Goal: Task Accomplishment & Management: Manage account settings

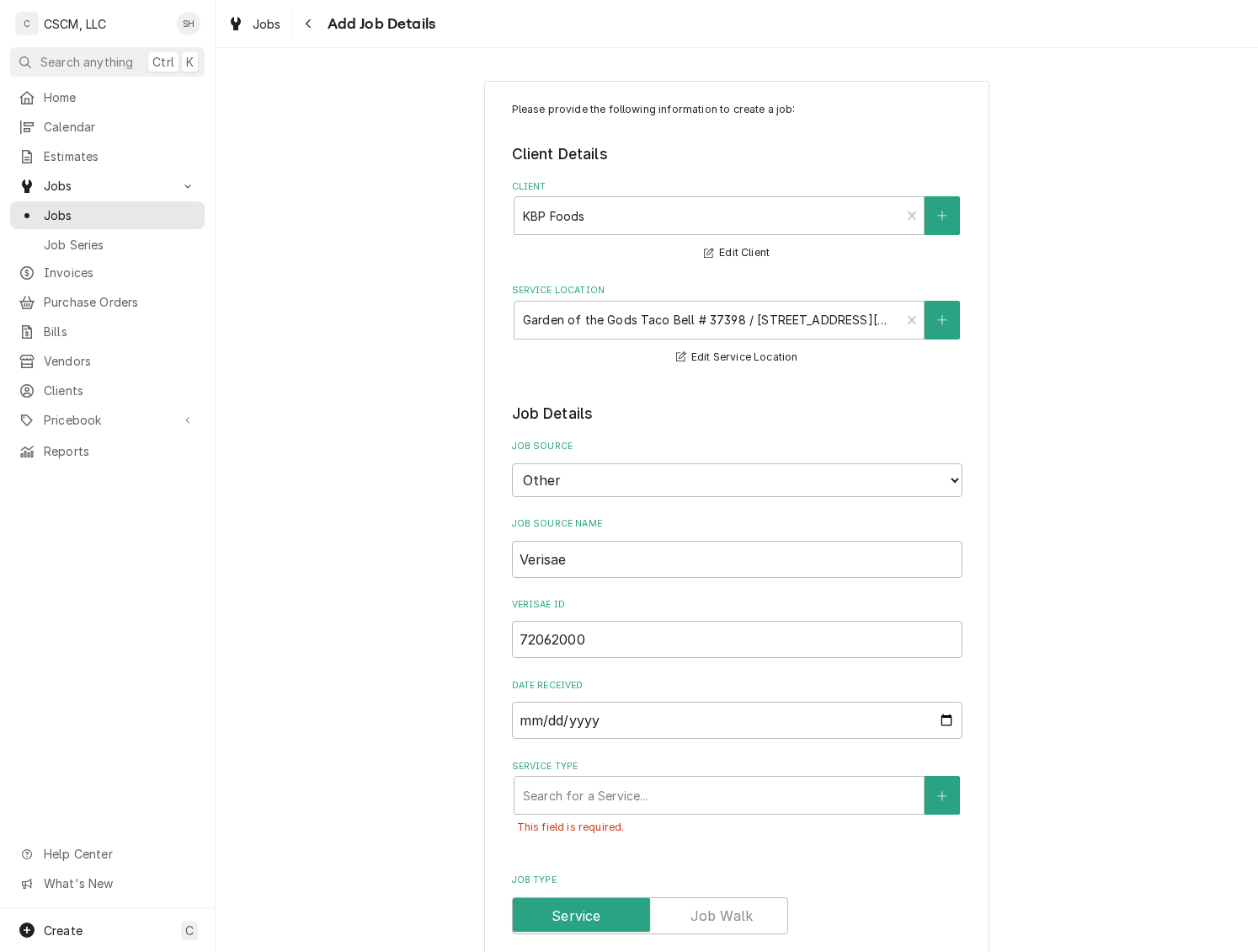
select select "08:00:00"
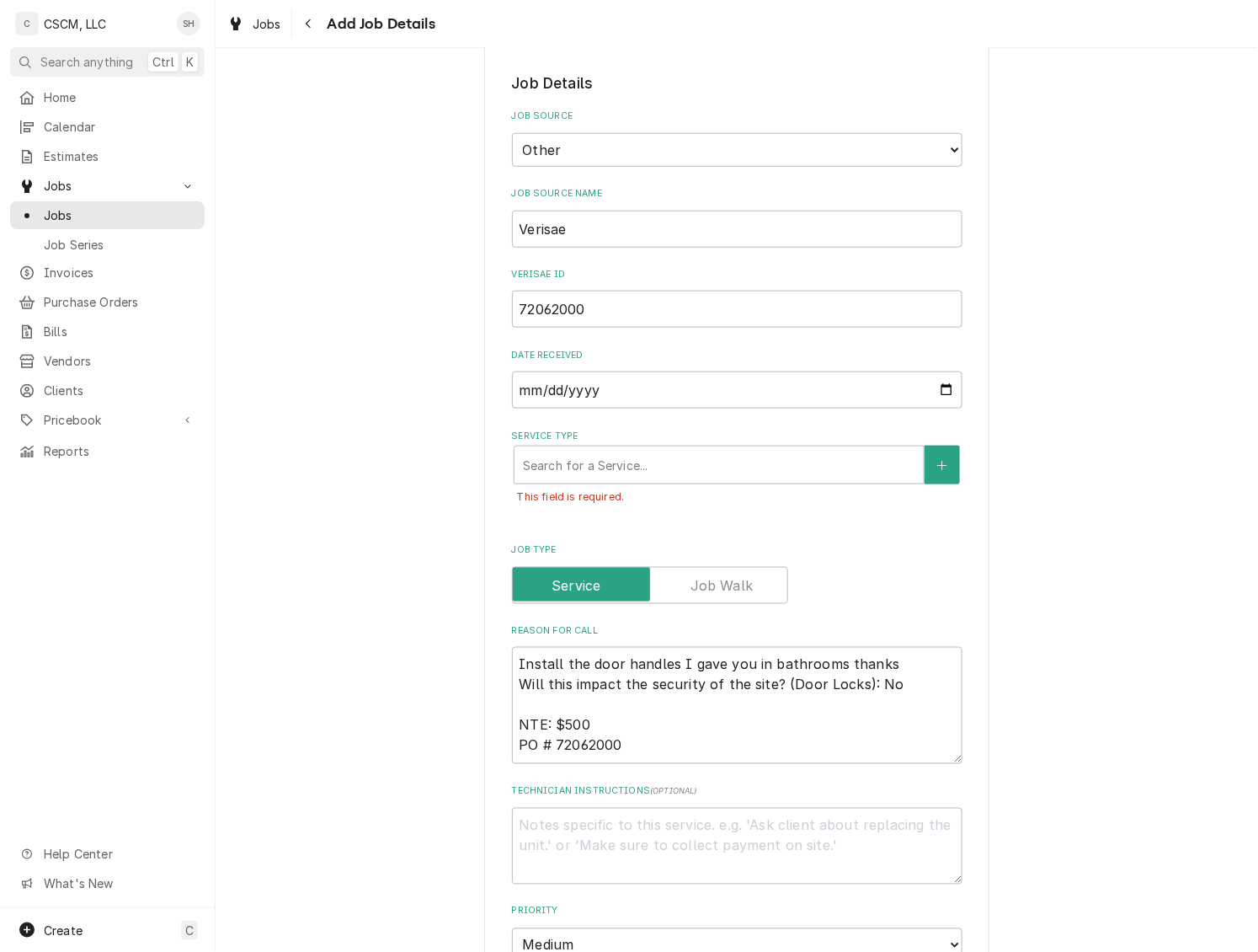
scroll to position [498, 0]
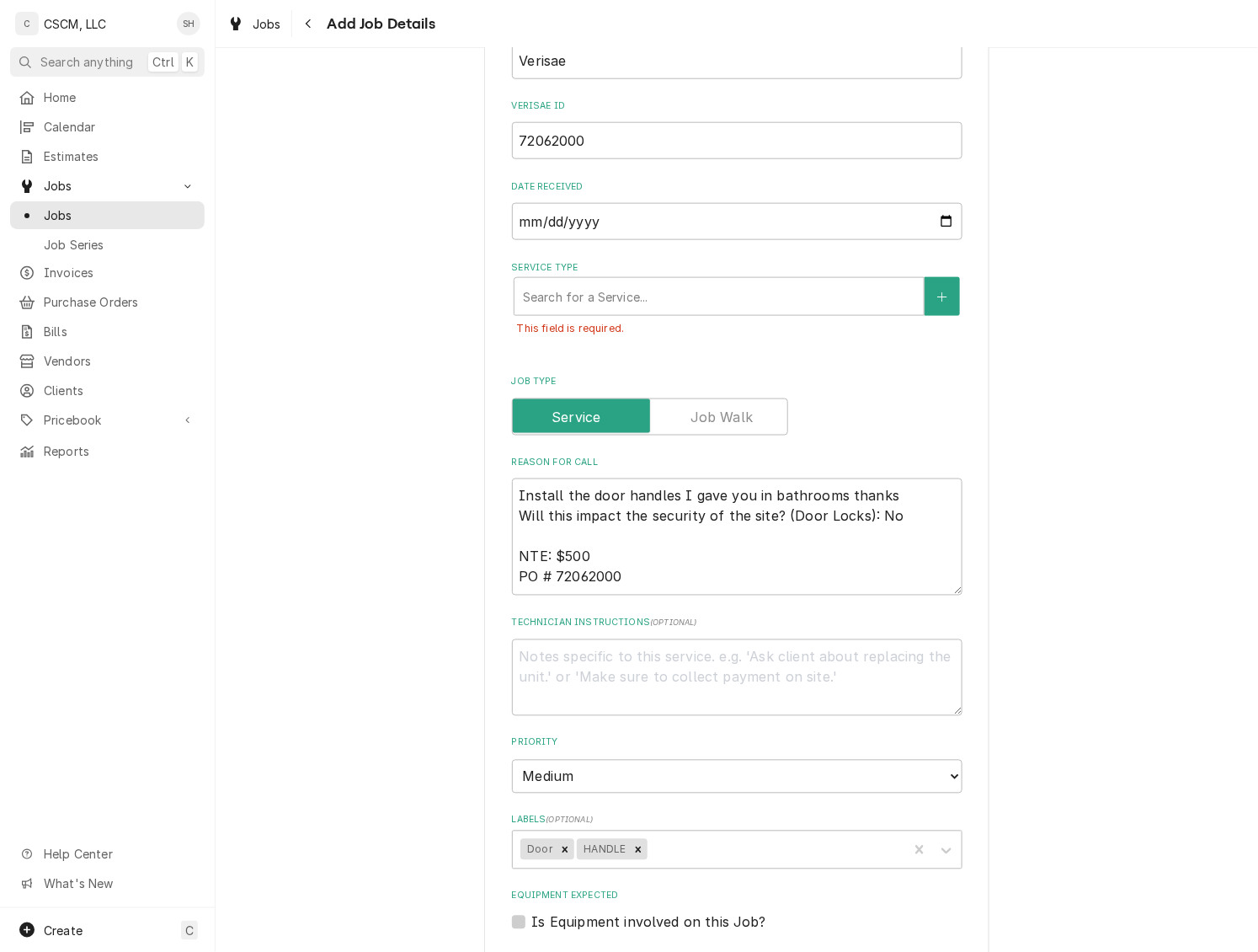
click at [621, 292] on div "Service Type" at bounding box center [719, 296] width 392 height 30
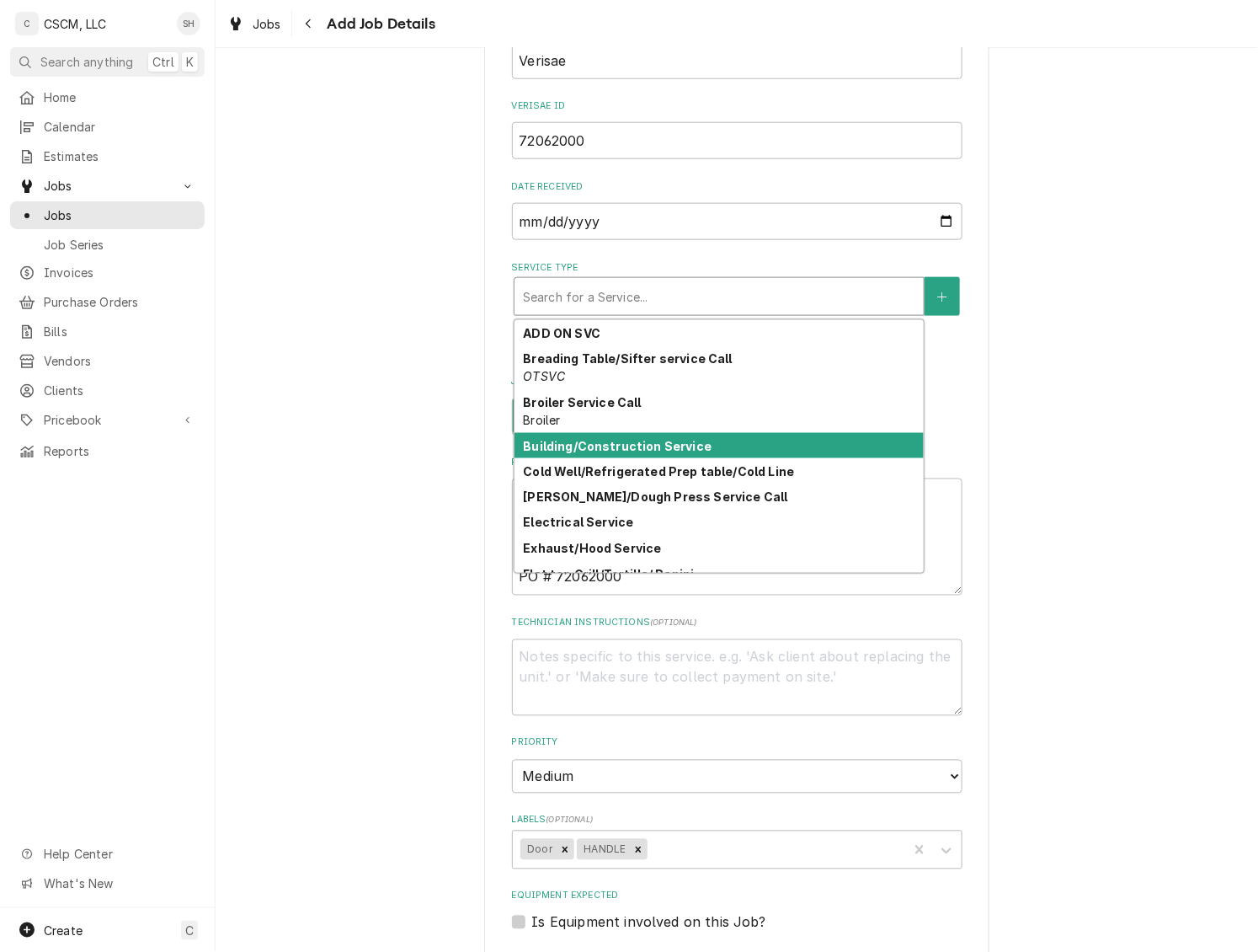
click at [670, 439] on strong "Building/Construction Service" at bounding box center [617, 446] width 189 height 14
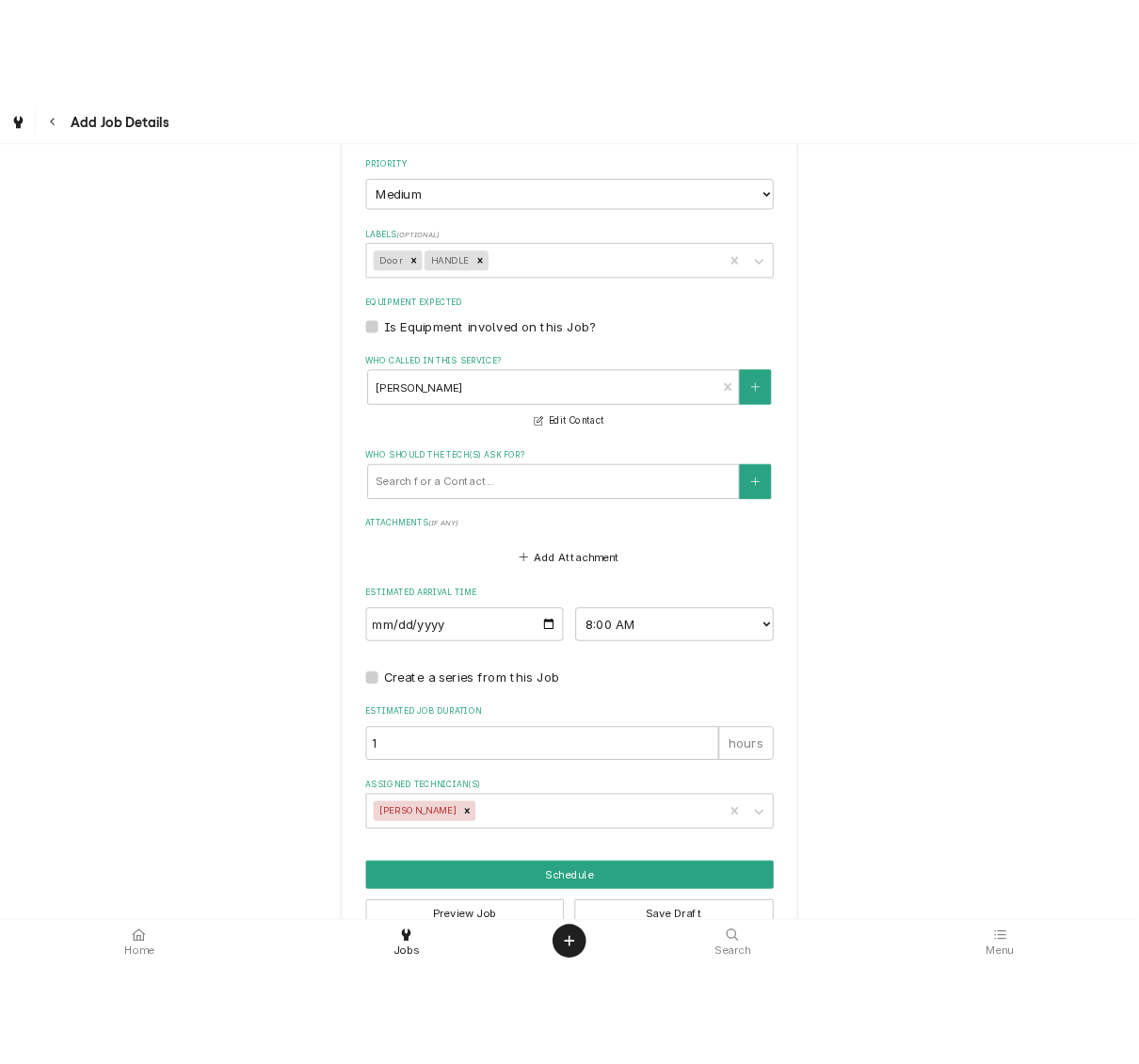
scroll to position [1097, 0]
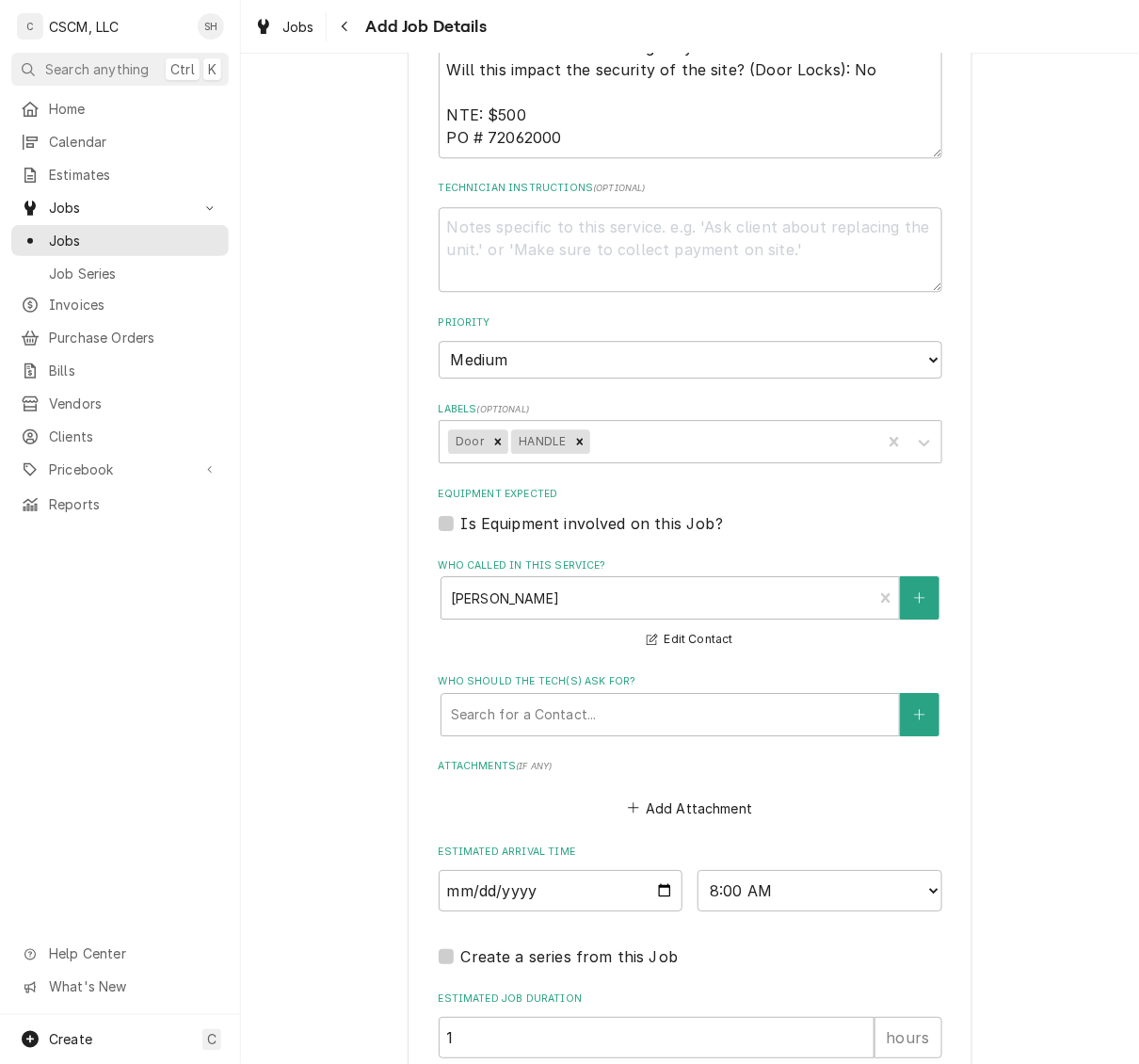
type textarea "x"
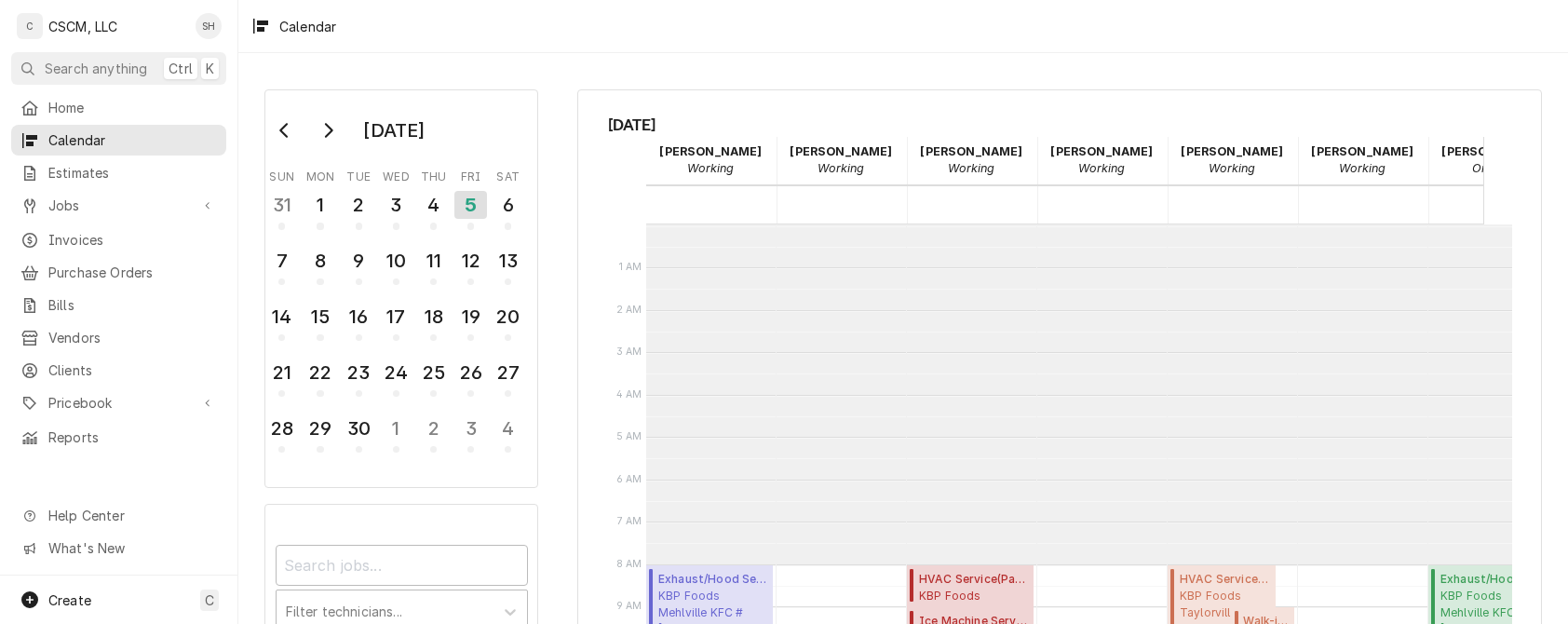
scroll to position [340, 0]
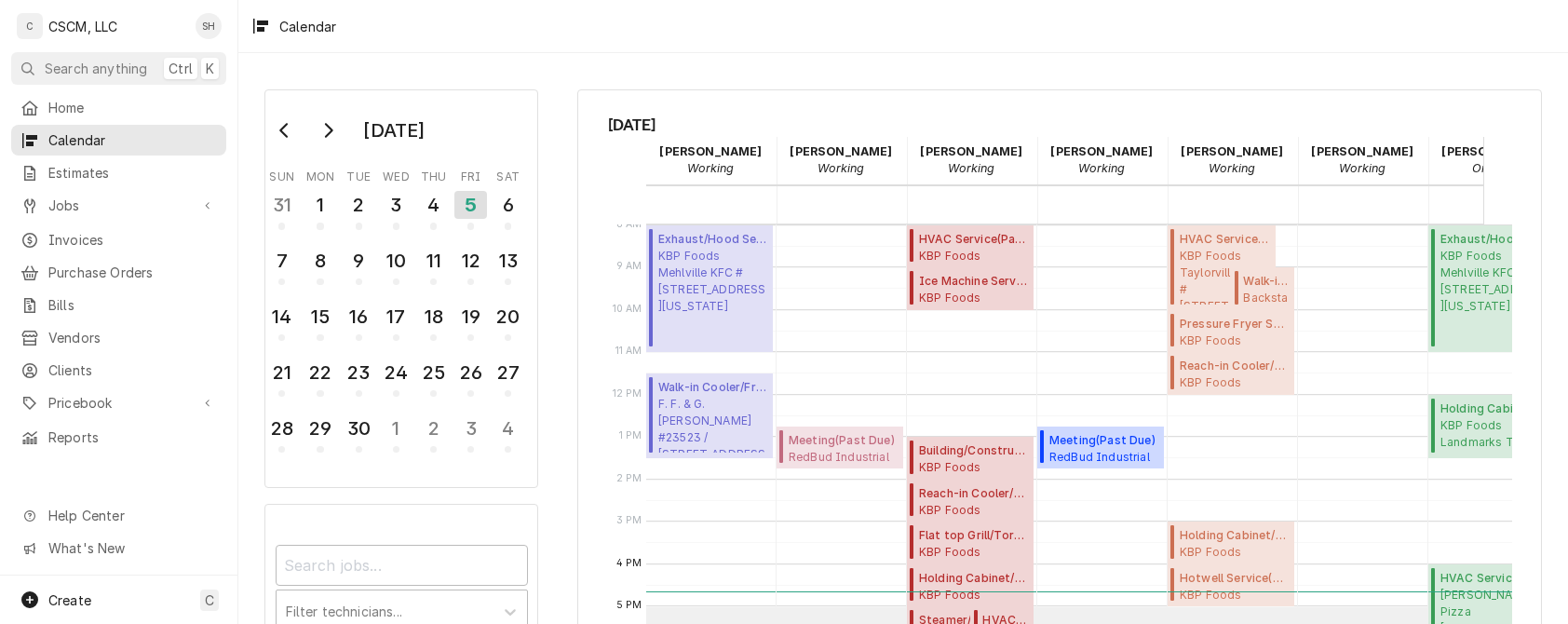
click at [317, 117] on div "Calendar Day Picker" at bounding box center [307, 131] width 87 height 35
drag, startPoint x: 325, startPoint y: 151, endPoint x: 324, endPoint y: 132, distance: 19.0
click at [326, 151] on div "September 2025 Sun Mon Tue Wed Thu Fri Sat 31 1 2 3 4 5 6 7 8 9 10 11 12 13 14 …" at bounding box center [395, 288] width 264 height 351
click at [324, 132] on icon "Go to next month" at bounding box center [328, 130] width 15 height 15
click at [459, 305] on div "17" at bounding box center [470, 317] width 29 height 28
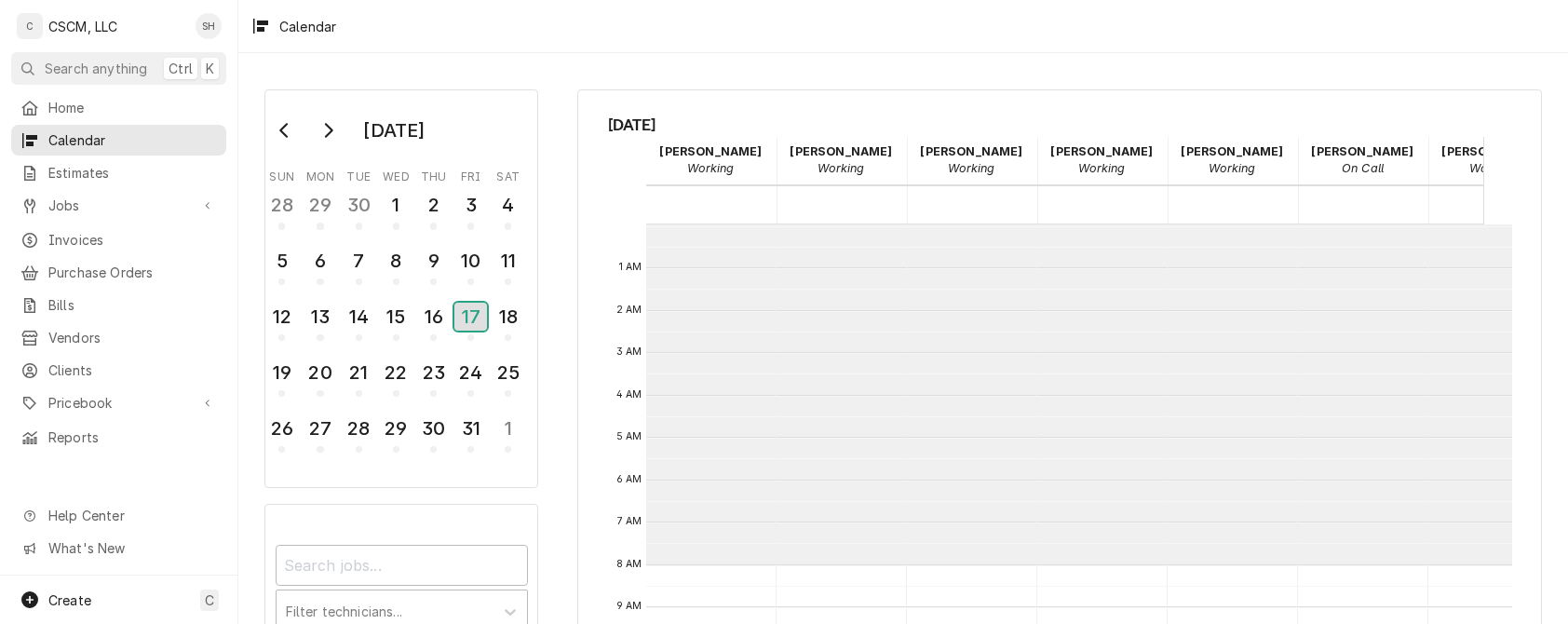
scroll to position [340, 0]
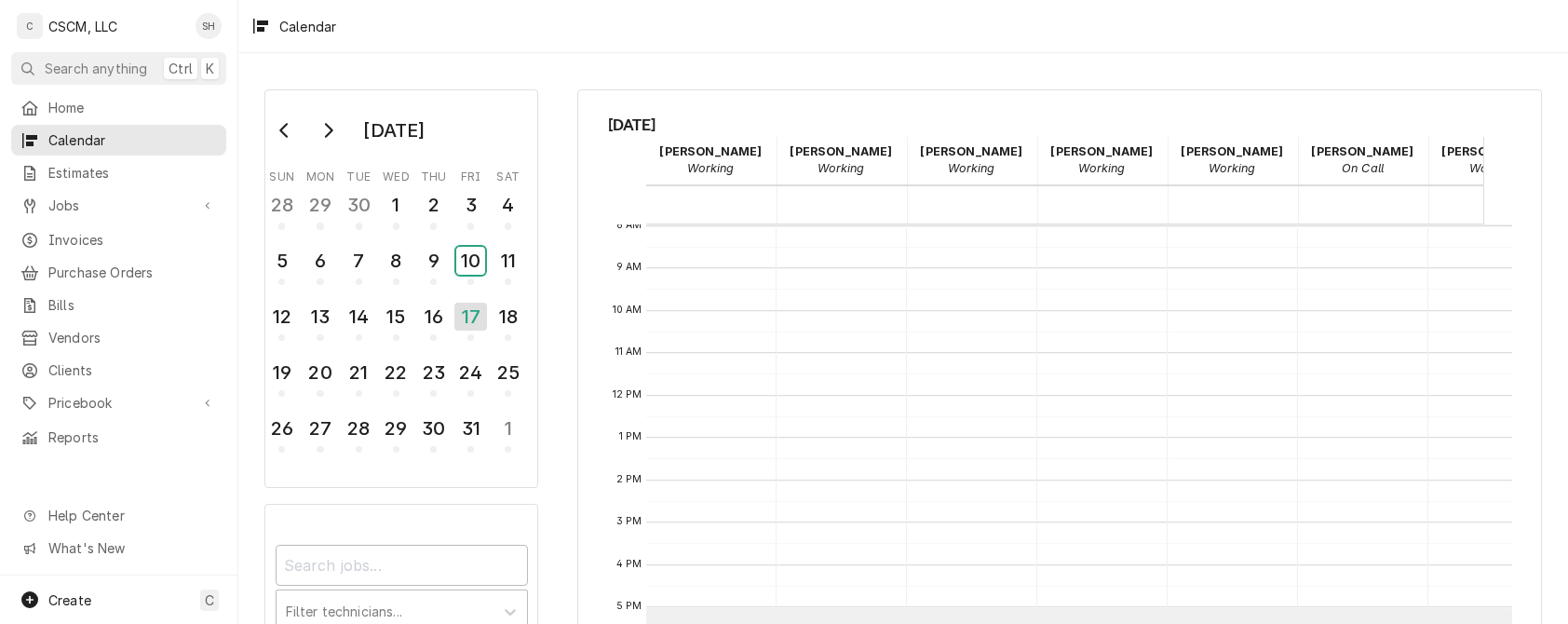
click at [478, 252] on div "10" at bounding box center [470, 261] width 29 height 28
click at [471, 322] on div "17" at bounding box center [470, 317] width 29 height 28
click at [458, 205] on div "3" at bounding box center [470, 205] width 29 height 28
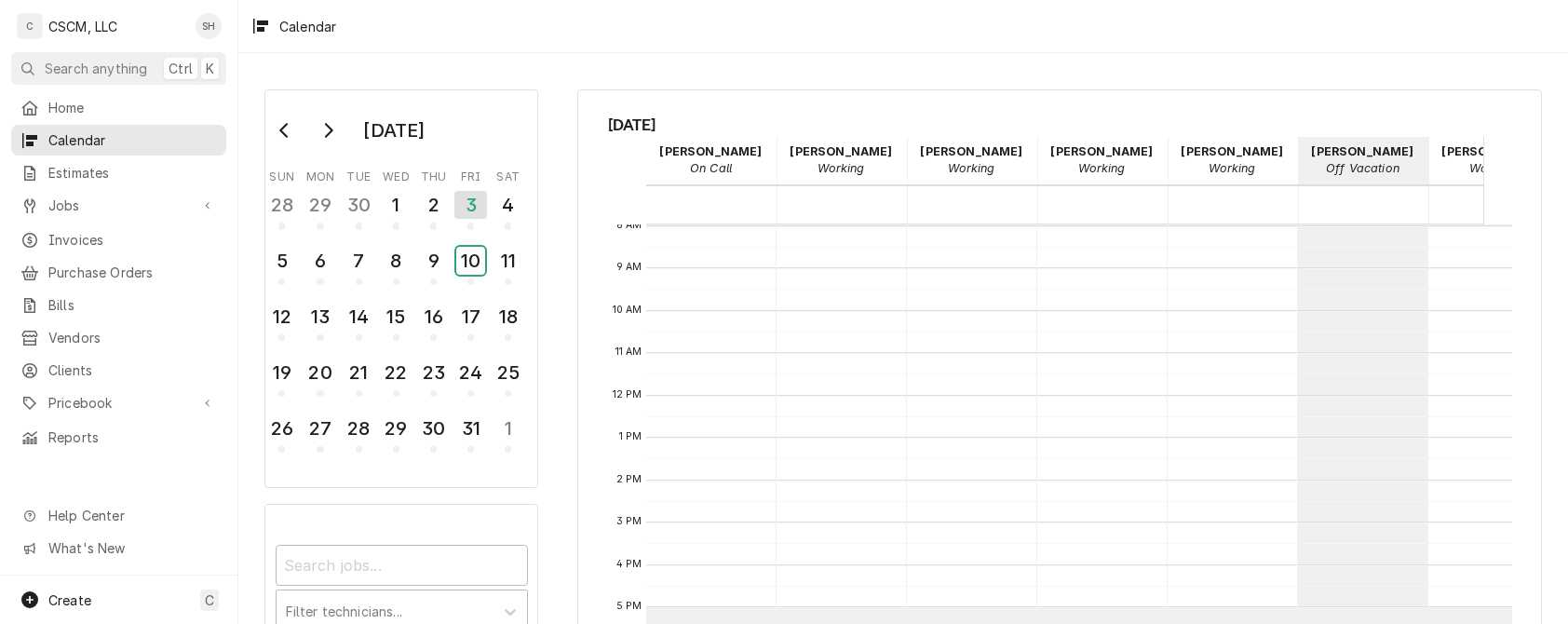
click at [459, 265] on div "10" at bounding box center [470, 261] width 29 height 28
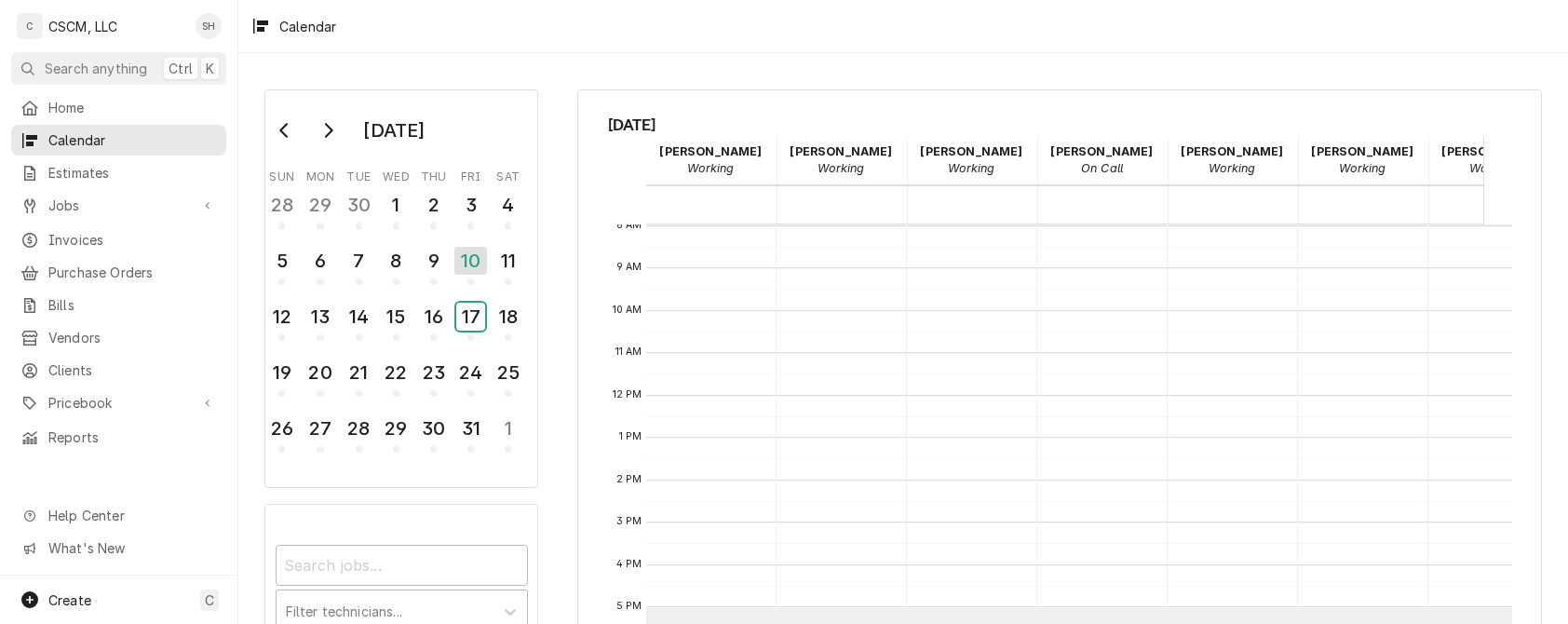
click at [459, 315] on div "17" at bounding box center [470, 317] width 29 height 28
click at [280, 118] on button "Go to previous month" at bounding box center [285, 130] width 37 height 30
click at [478, 209] on div "5" at bounding box center [470, 205] width 29 height 28
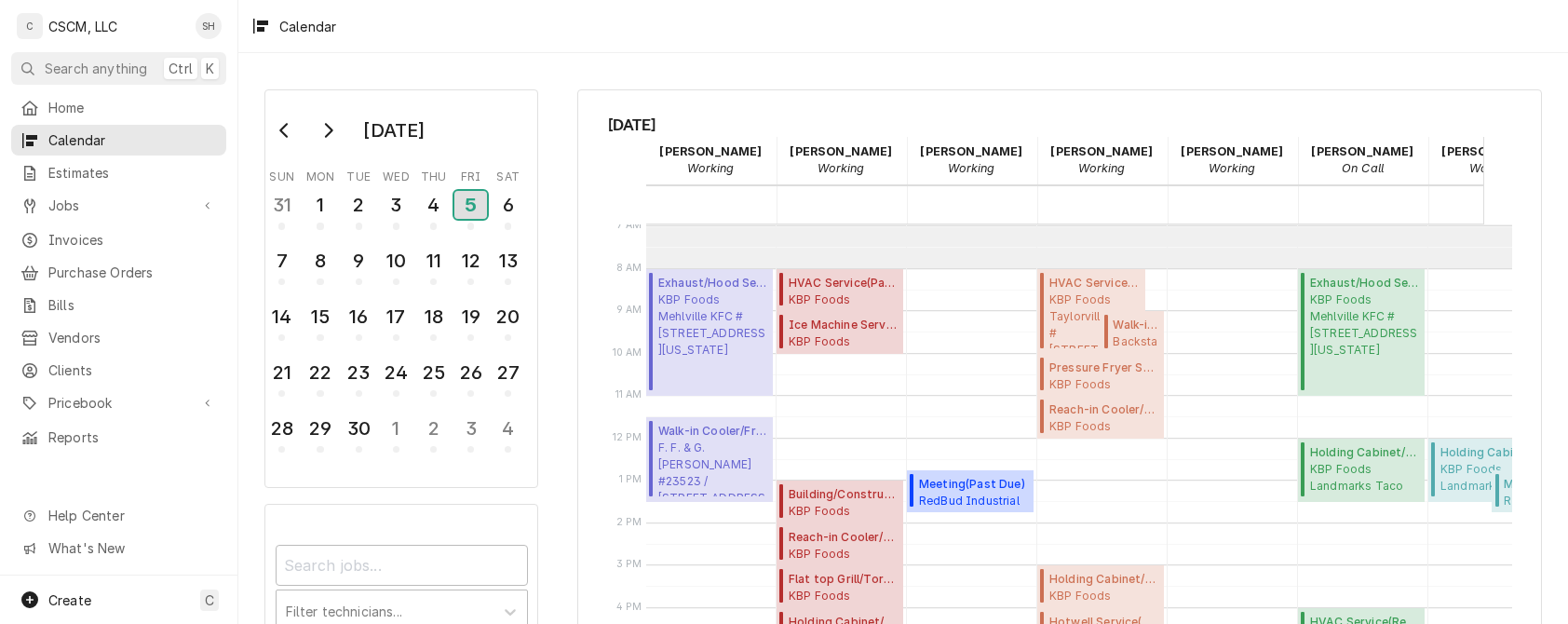
scroll to position [482, 0]
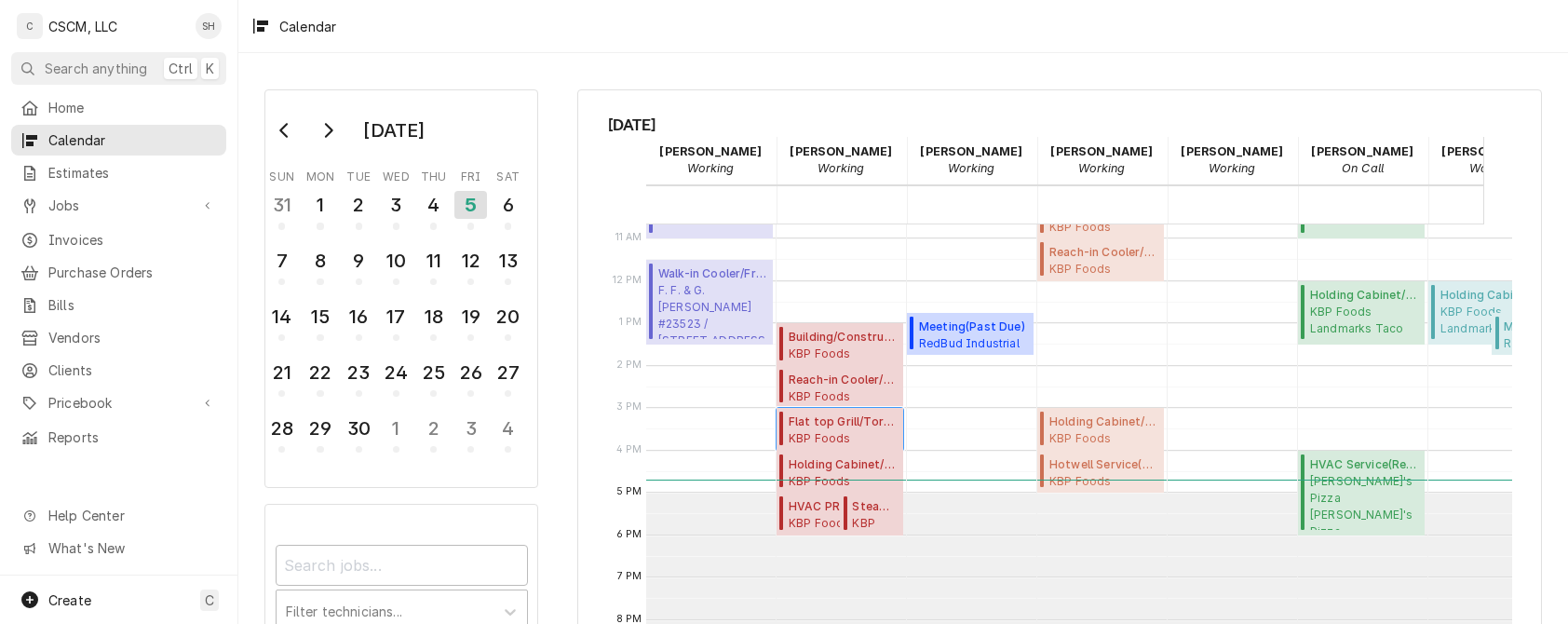
click at [823, 430] on span "KBP Foods Woodmen Taco Bell # 38824 / 7857 Woodmen Center Heights, Colorado Spr…" at bounding box center [843, 437] width 109 height 15
click at [426, 200] on div "4" at bounding box center [433, 205] width 29 height 28
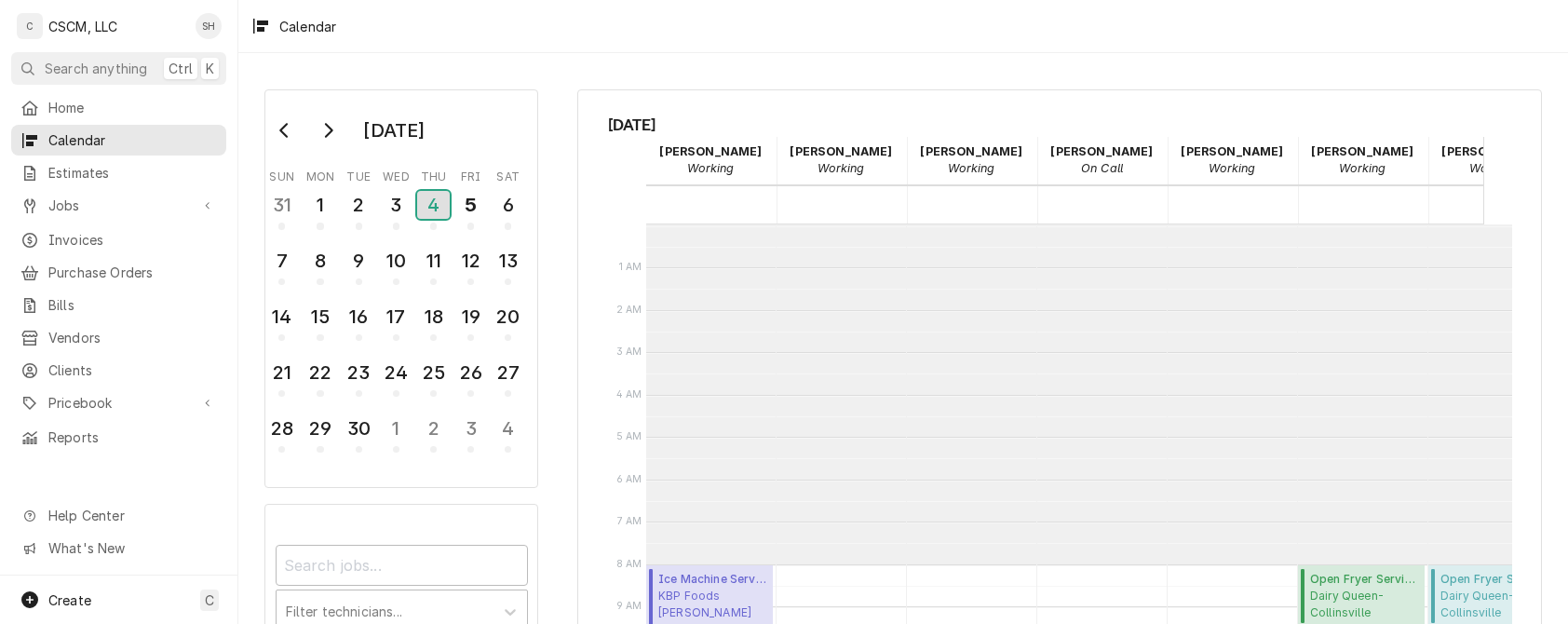
scroll to position [340, 0]
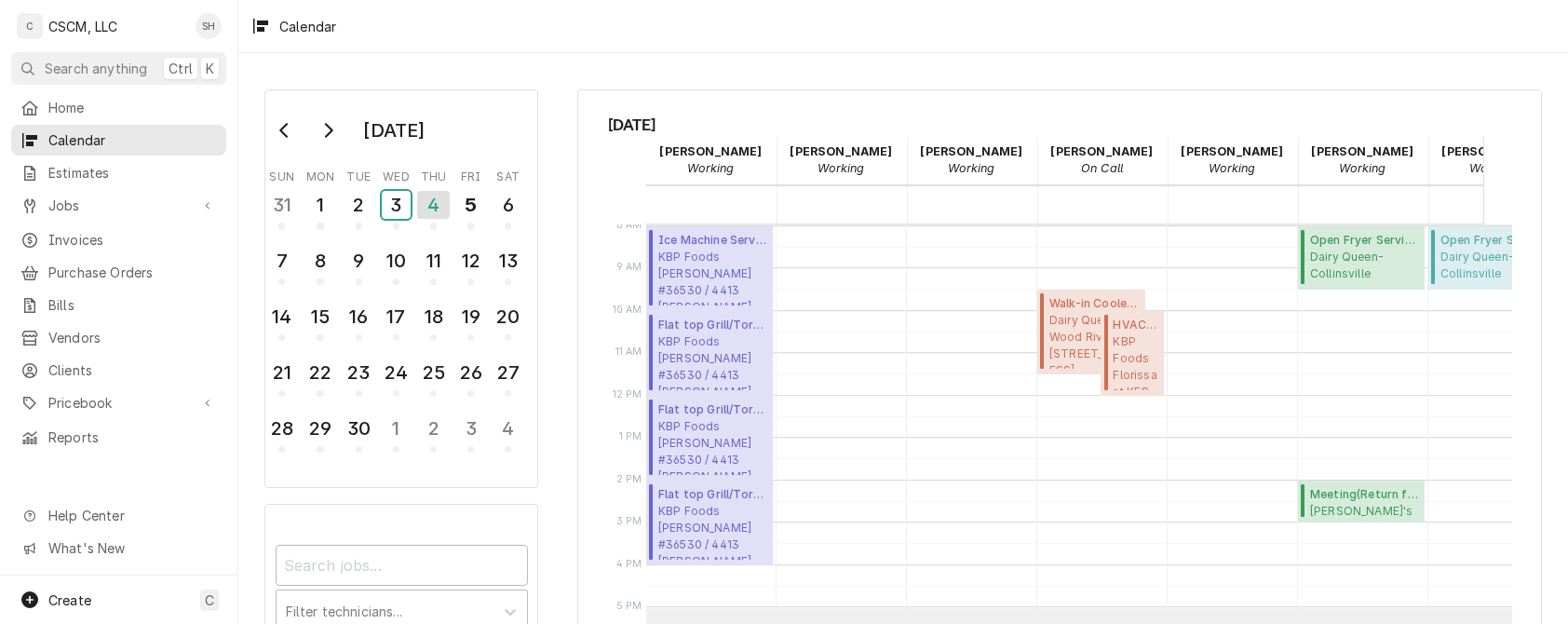
click at [407, 194] on div "3" at bounding box center [395, 205] width 29 height 28
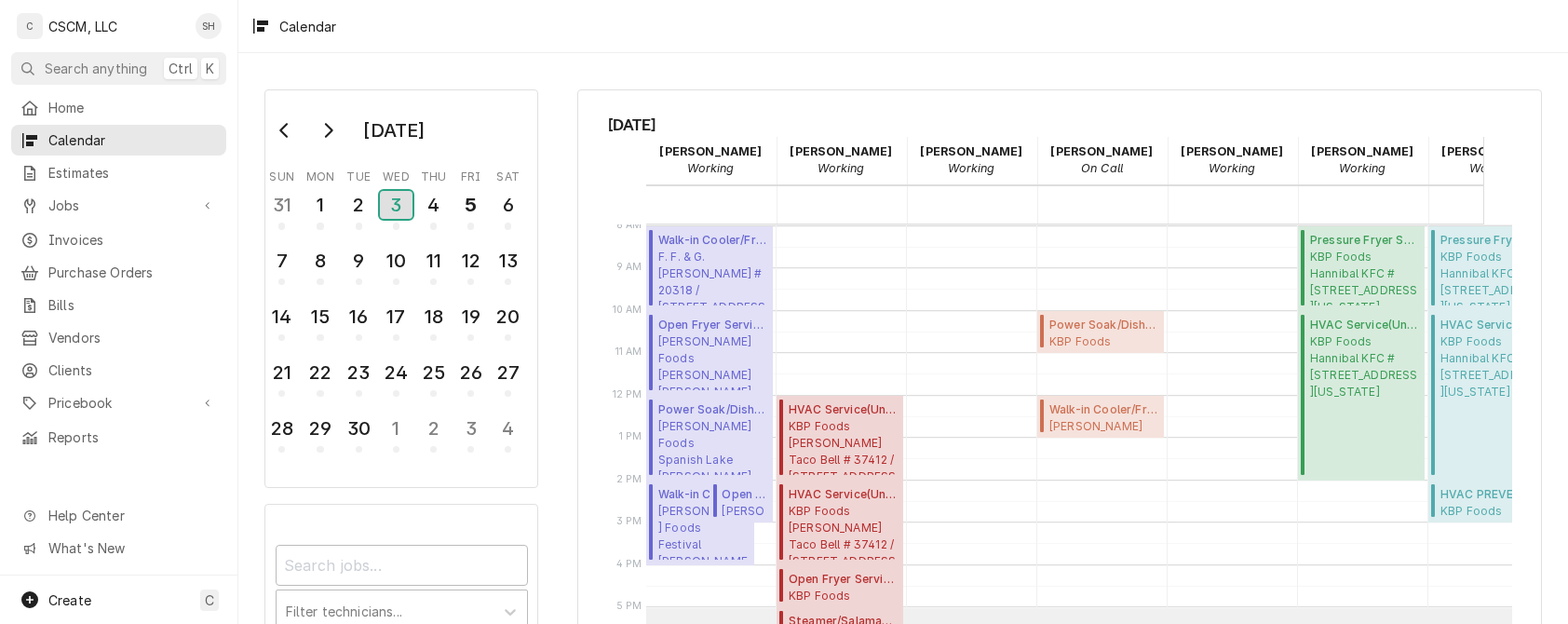
scroll to position [482, 0]
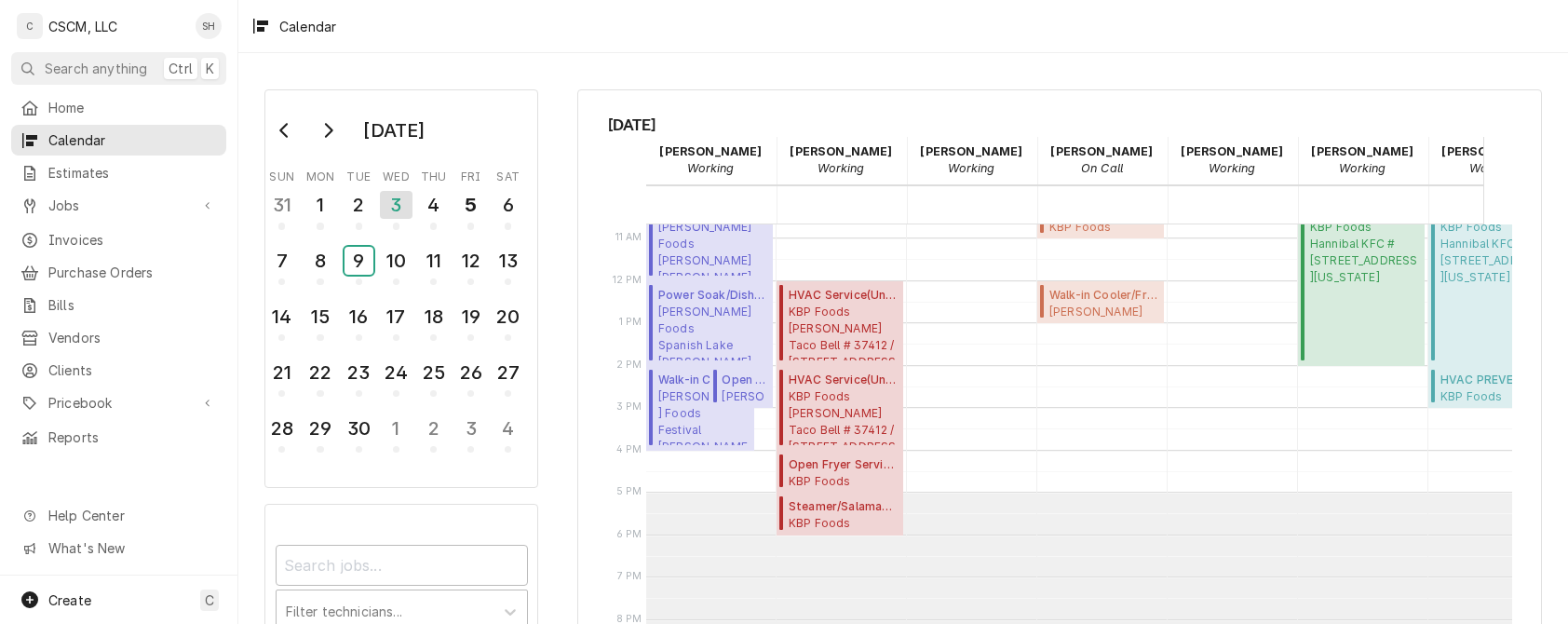
click at [339, 257] on button "9" at bounding box center [358, 266] width 37 height 50
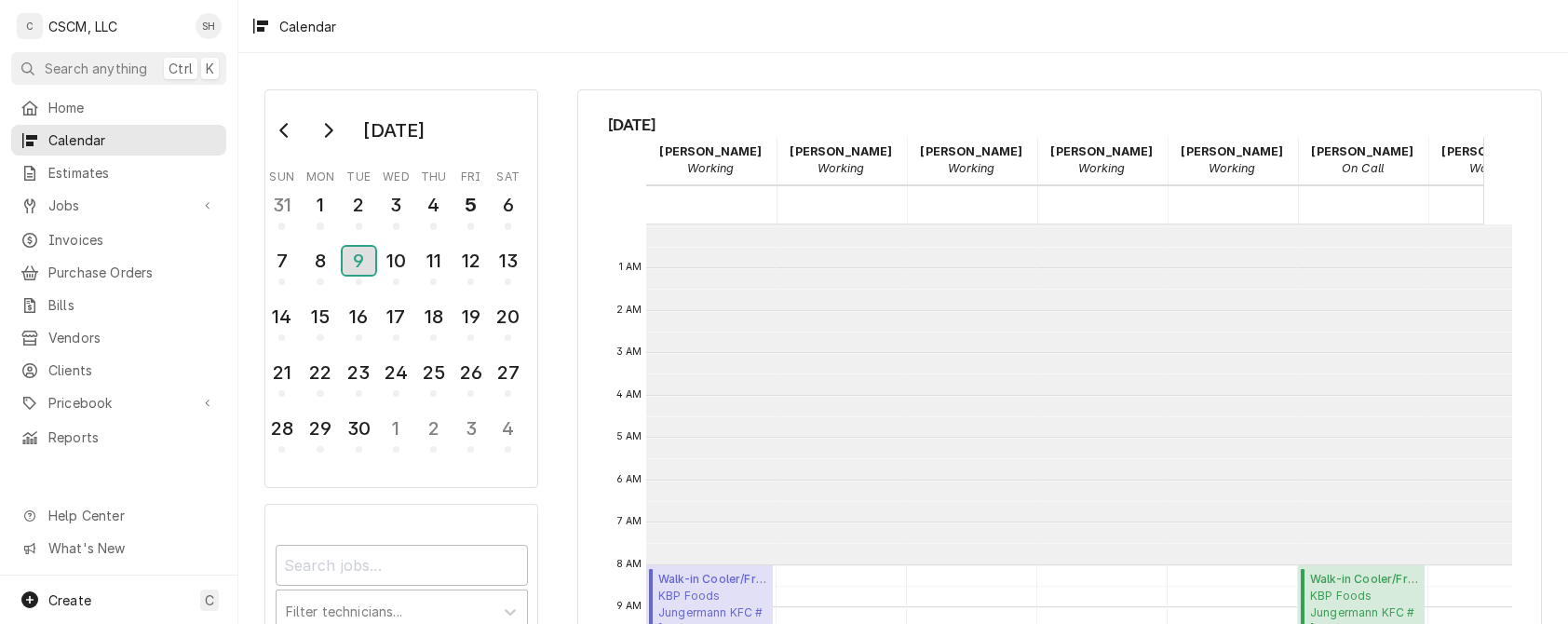
scroll to position [340, 0]
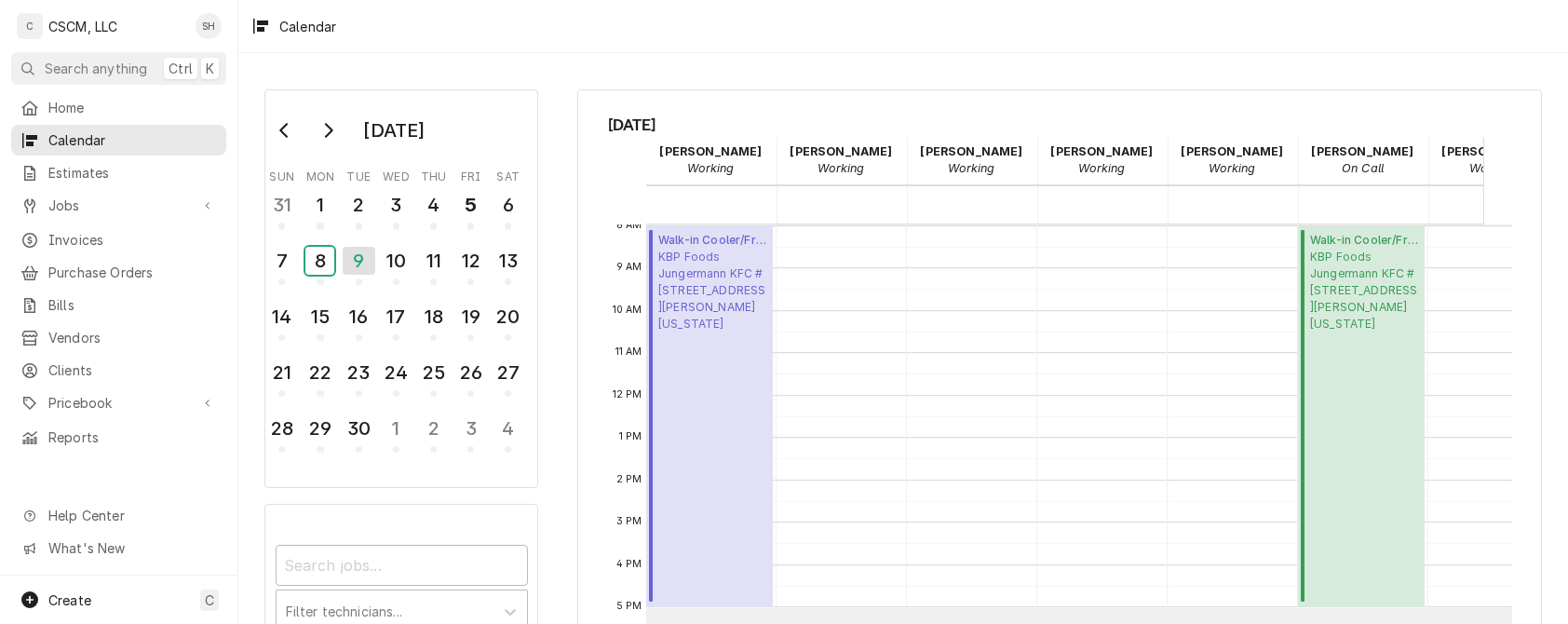
click at [328, 250] on div "8" at bounding box center [319, 261] width 29 height 28
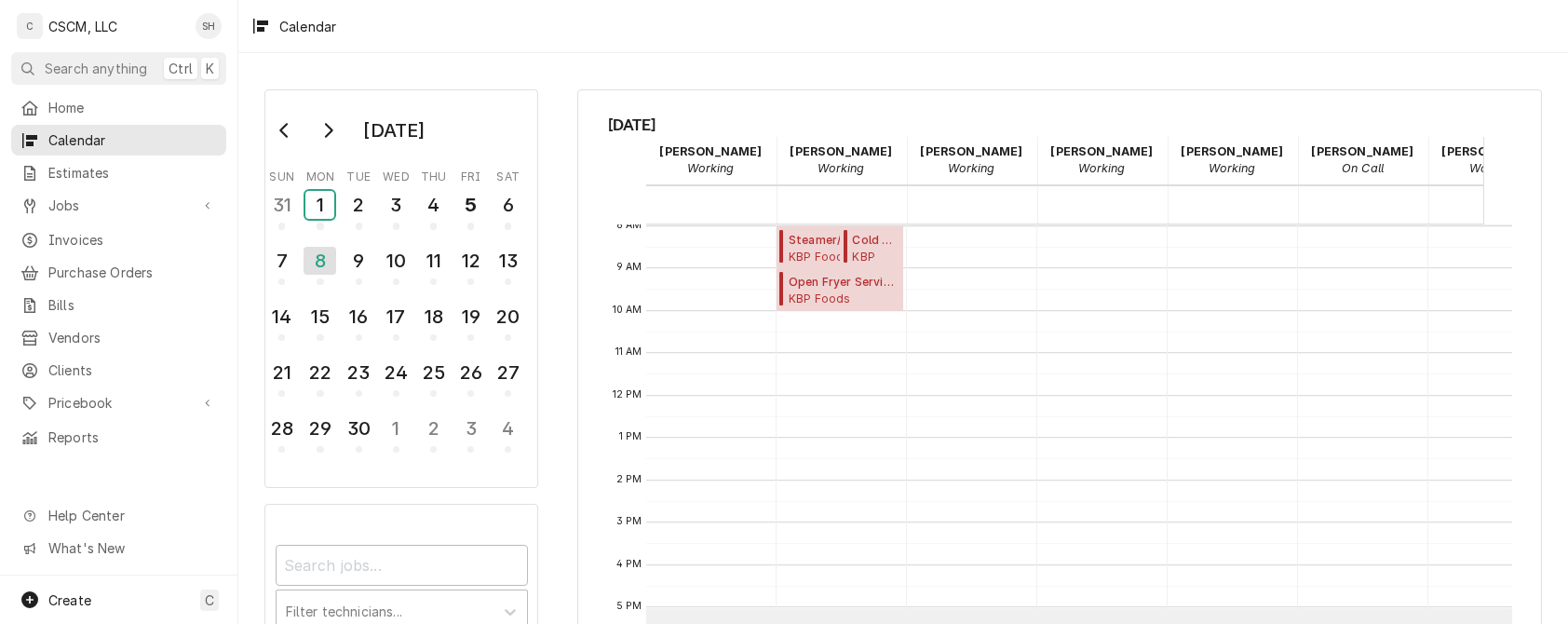
click at [334, 198] on div "1" at bounding box center [319, 205] width 29 height 28
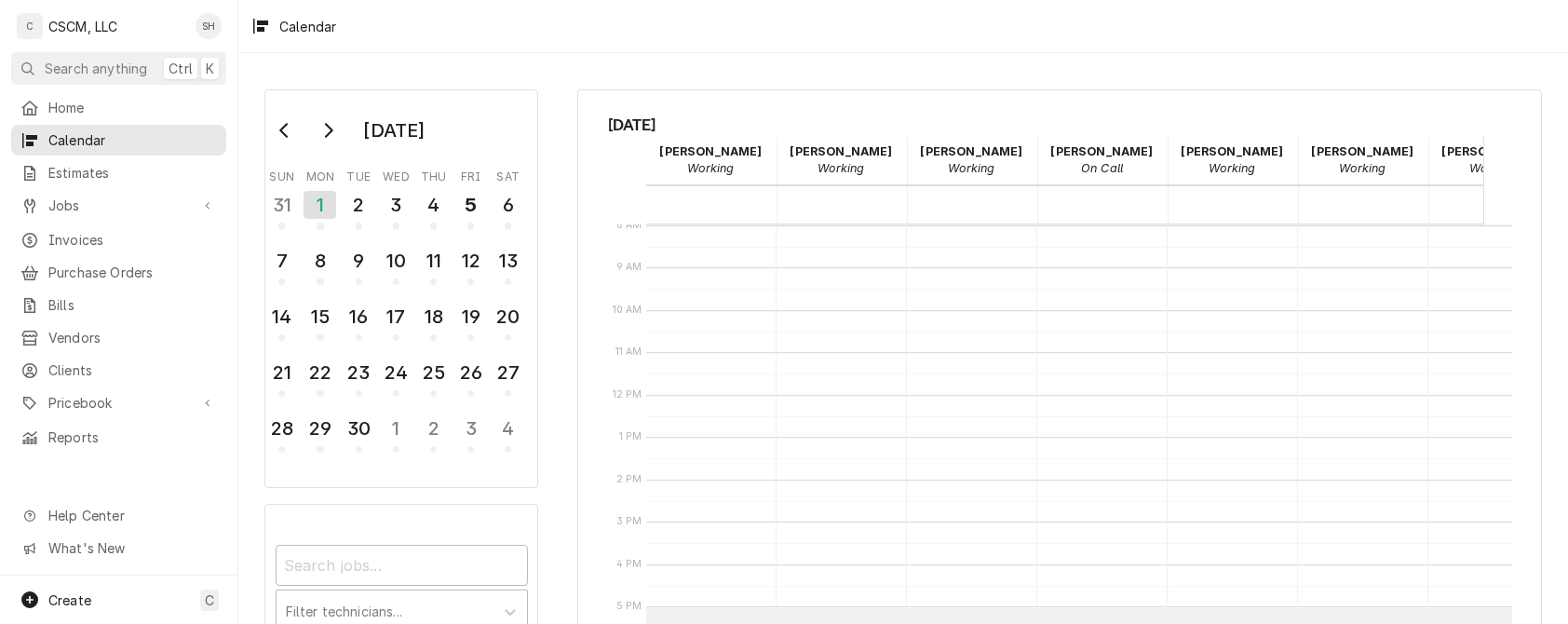
click at [91, 204] on span "Jobs" at bounding box center [118, 206] width 141 height 20
click at [93, 228] on span "Jobs" at bounding box center [132, 238] width 168 height 20
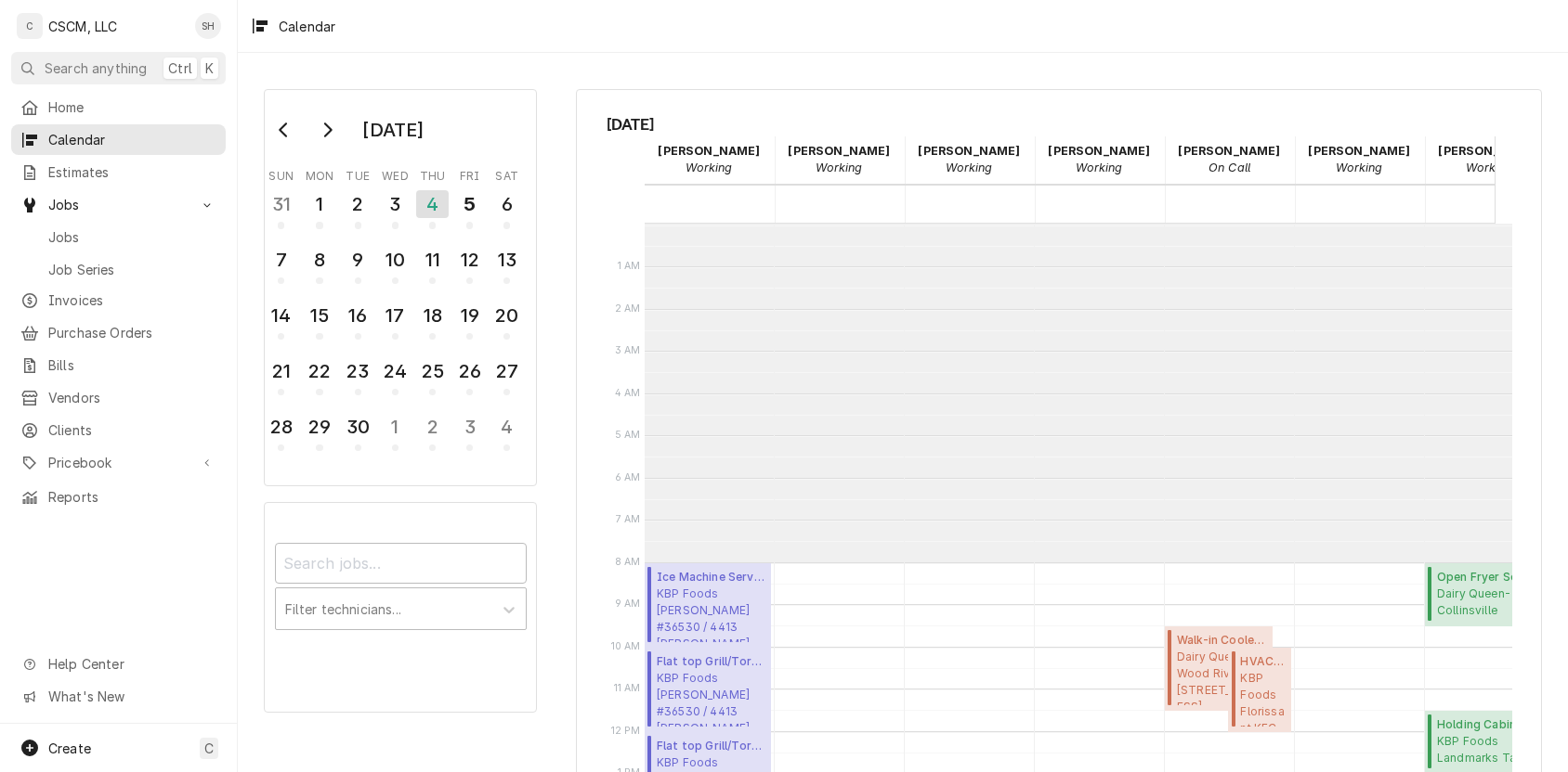
scroll to position [338, 0]
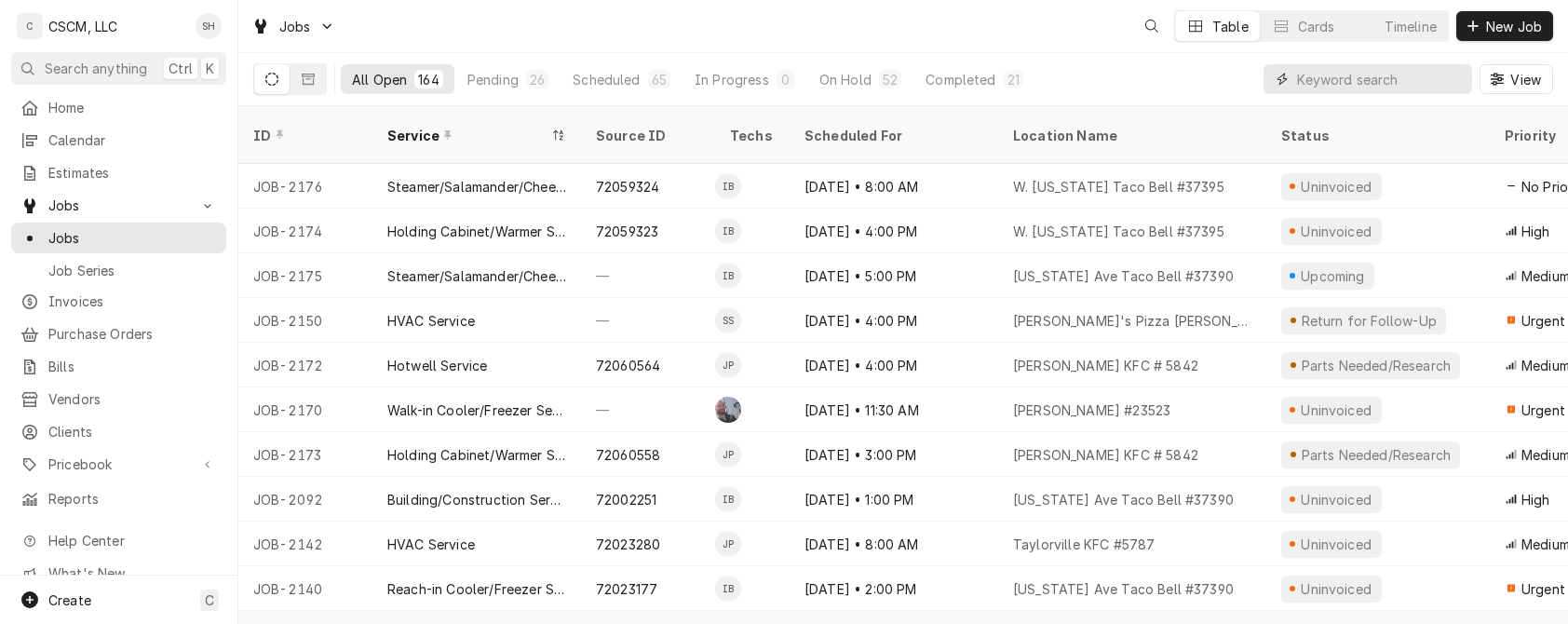
click at [1370, 70] on input "Dynamic Content Wrapper" at bounding box center [1379, 79] width 165 height 30
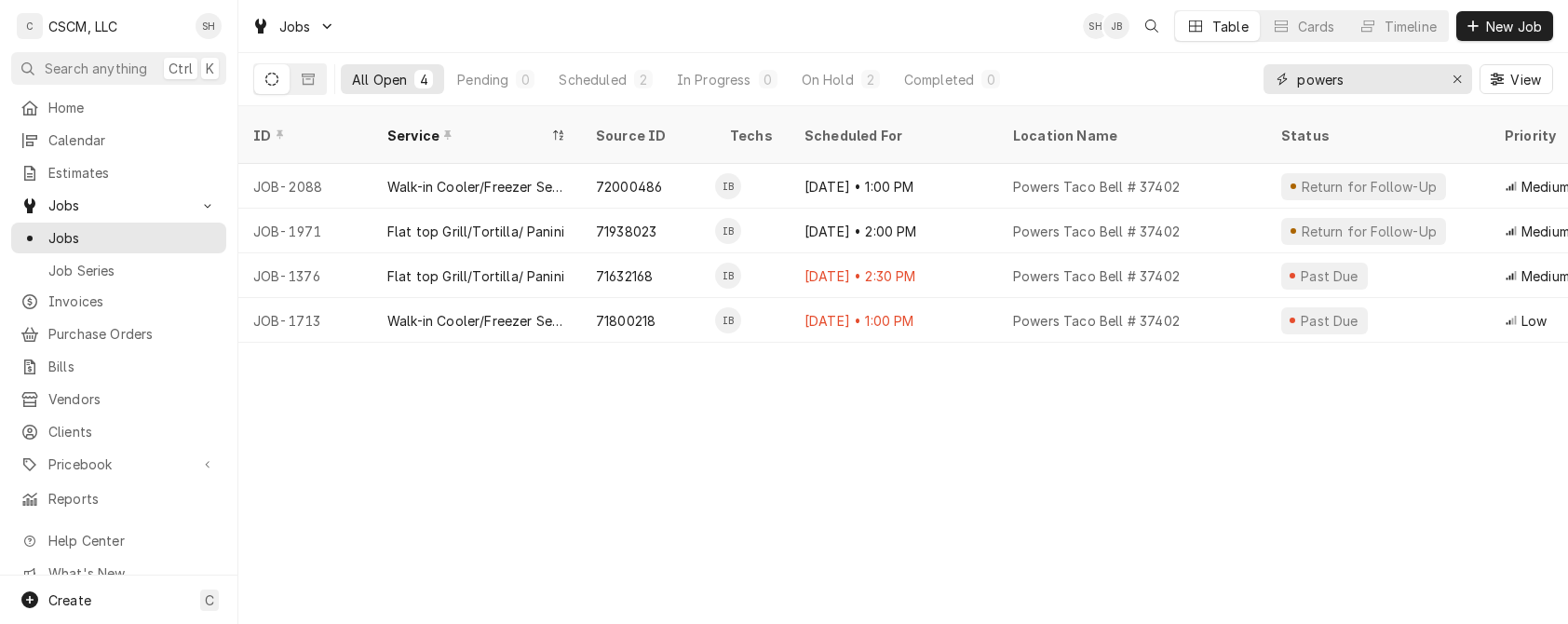
type input "powers"
click at [947, 166] on div "[DATE] • 1:00 PM" at bounding box center [894, 186] width 209 height 44
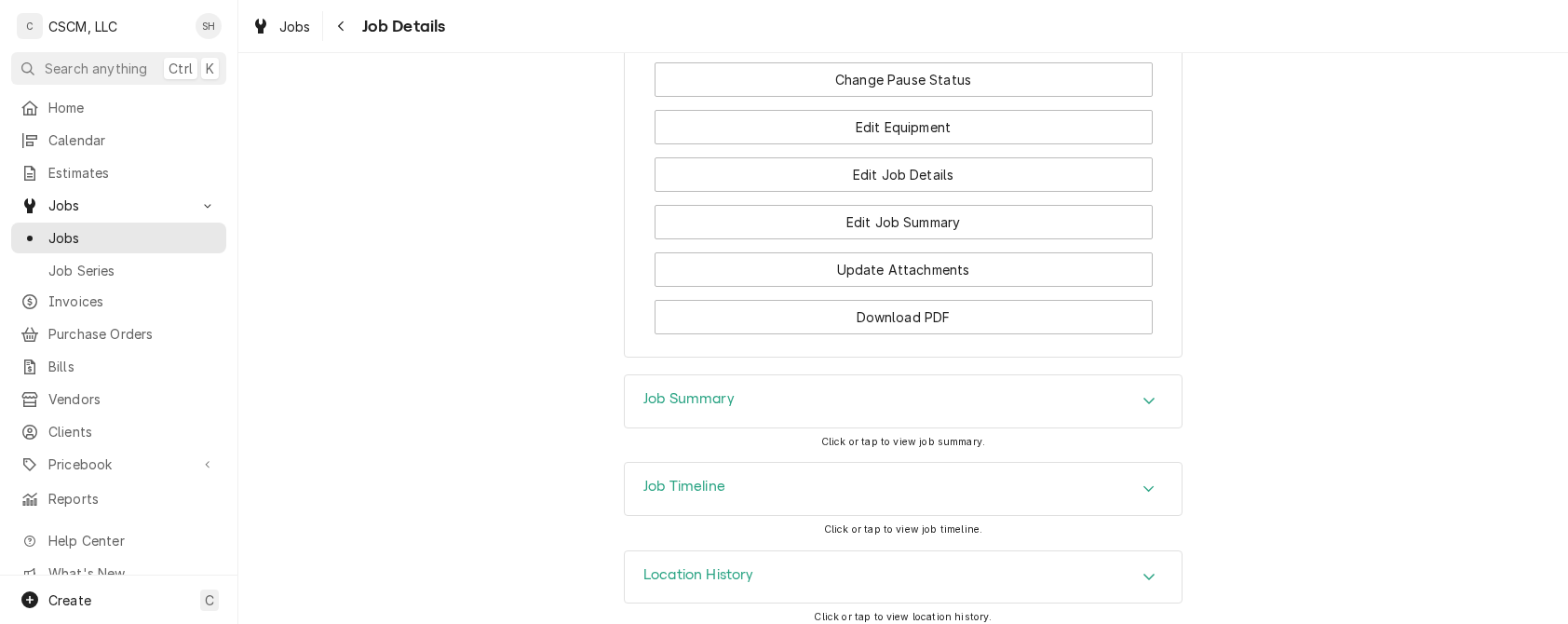
scroll to position [1811, 0]
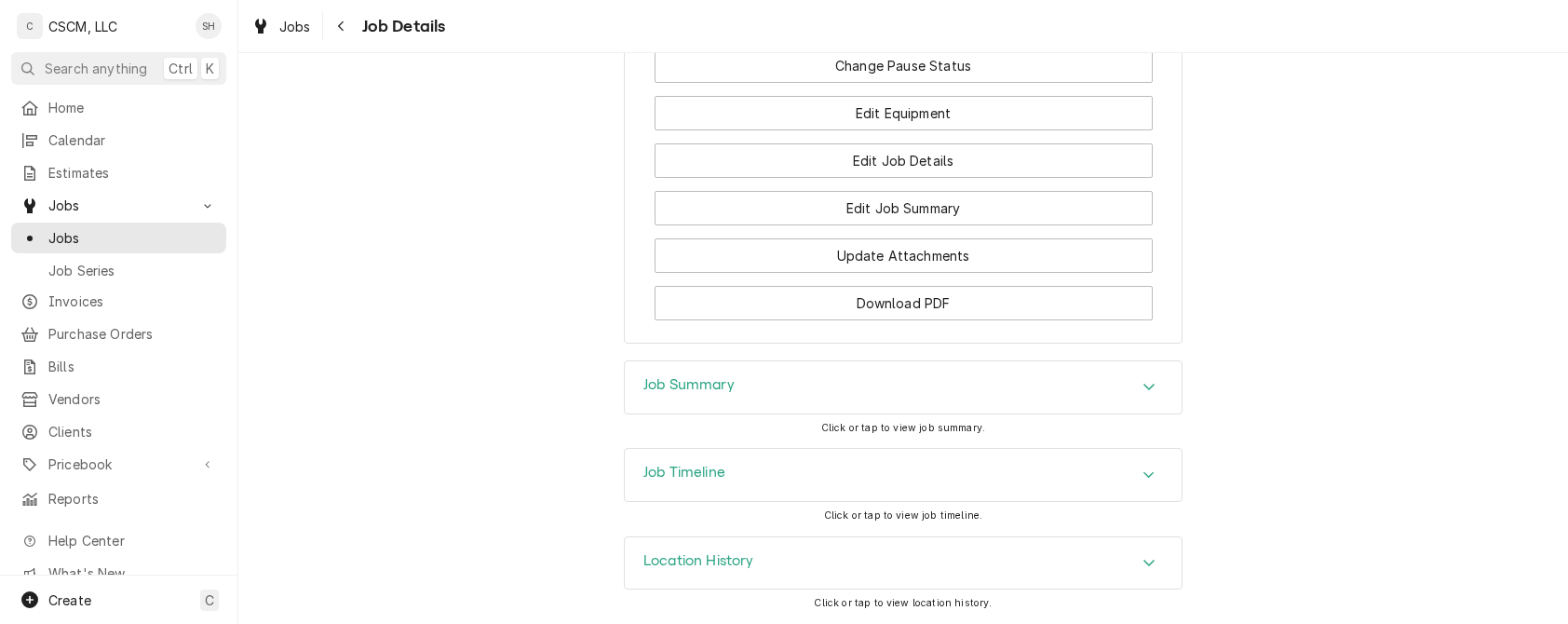
click at [989, 478] on div "Job Timeline" at bounding box center [903, 474] width 557 height 52
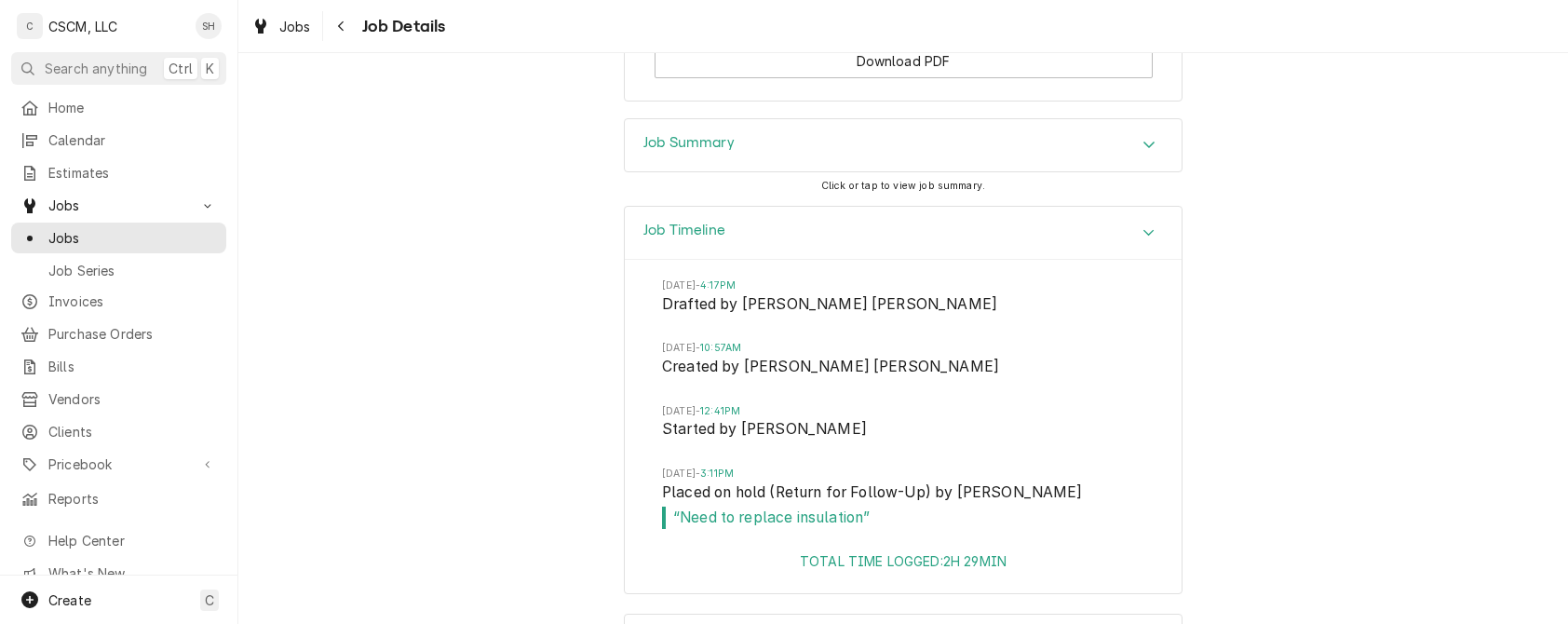
scroll to position [2132, 0]
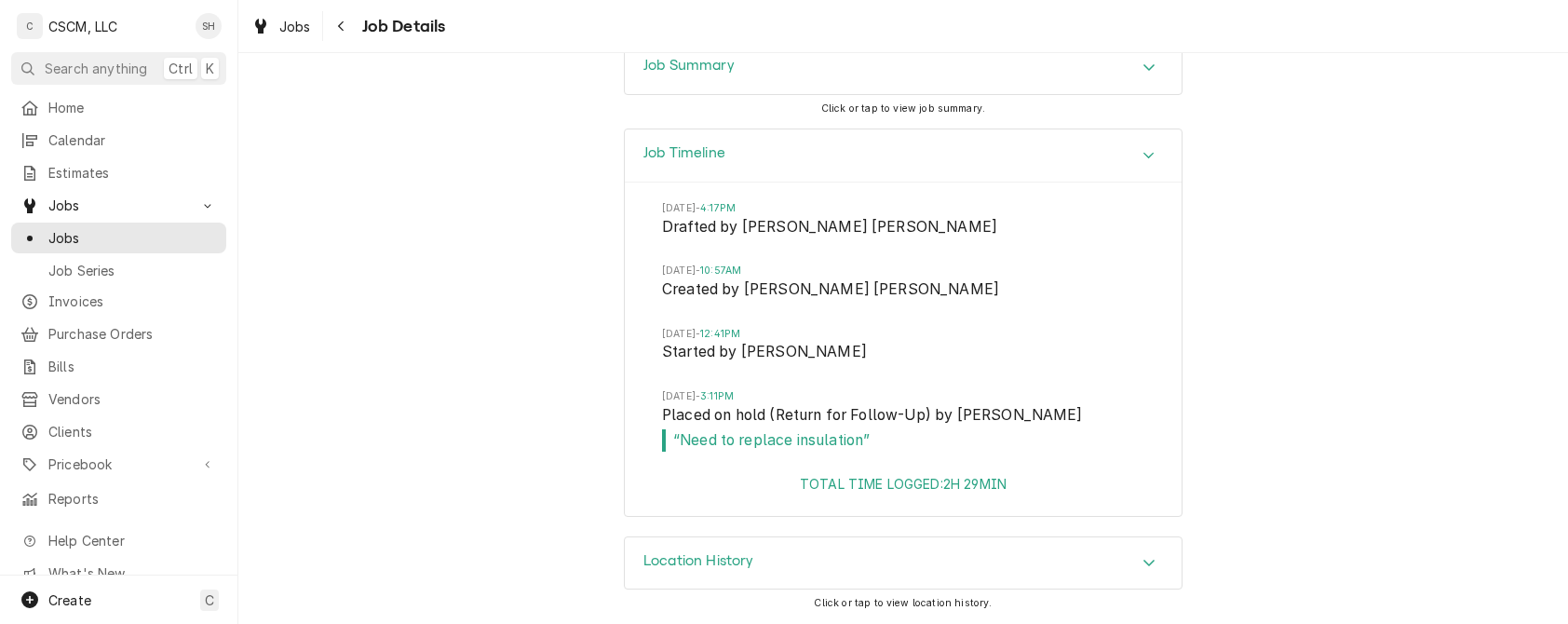
click at [342, 26] on icon "Navigate back" at bounding box center [341, 26] width 9 height 13
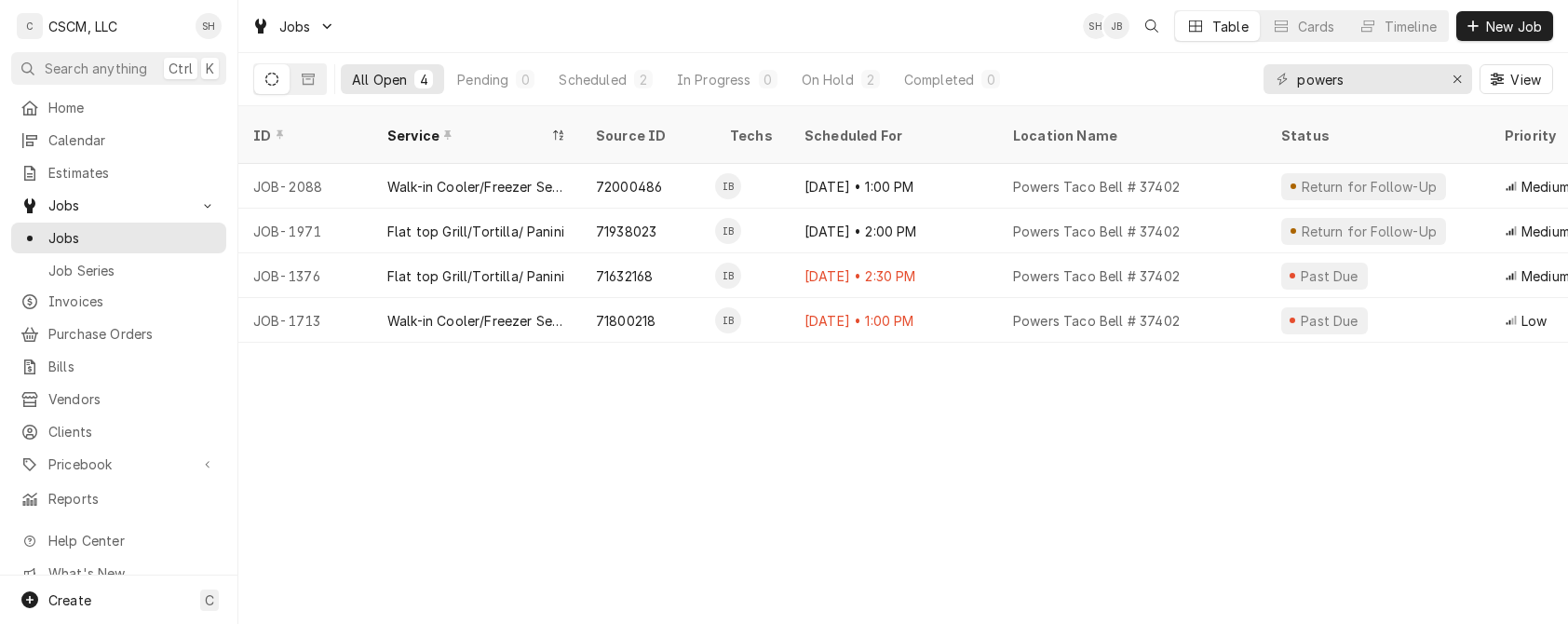
click at [317, 73] on button "Dynamic Content Wrapper" at bounding box center [308, 79] width 35 height 30
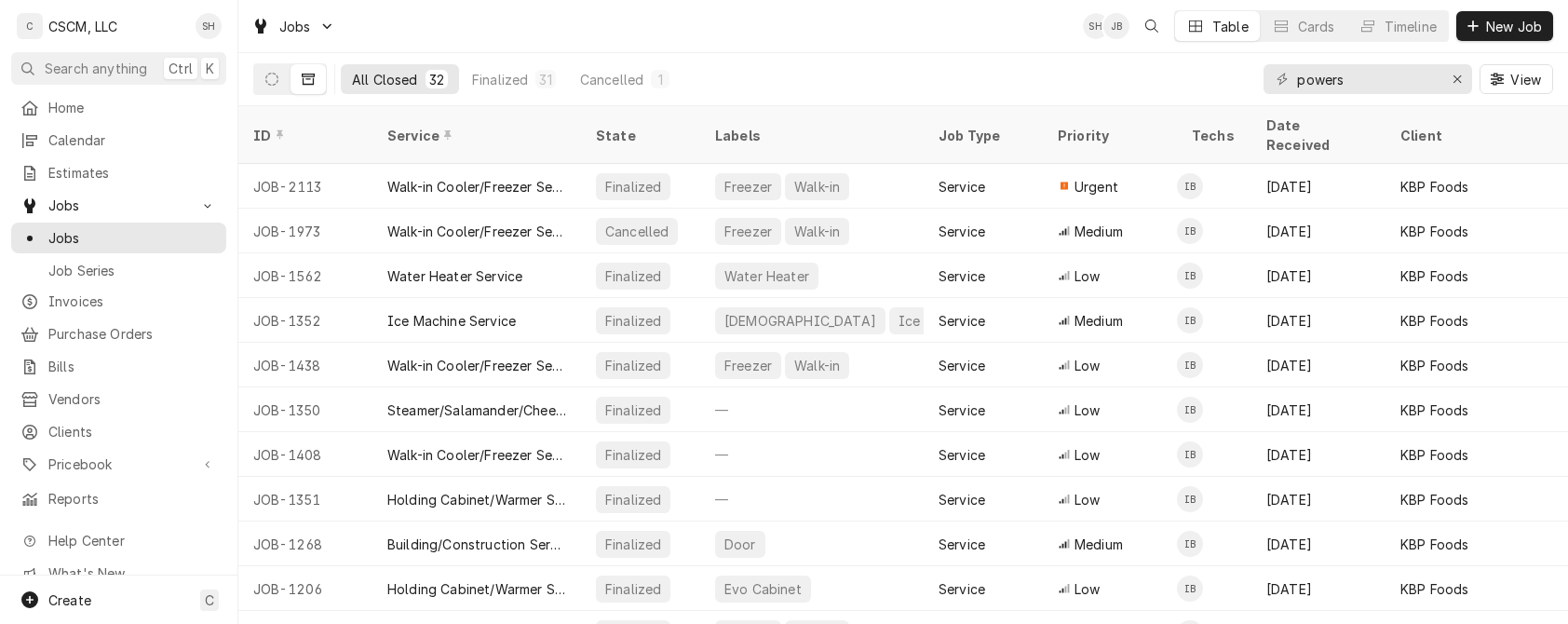
click at [458, 175] on div "Walk-in Cooler/Freezer Service Call" at bounding box center [477, 186] width 209 height 44
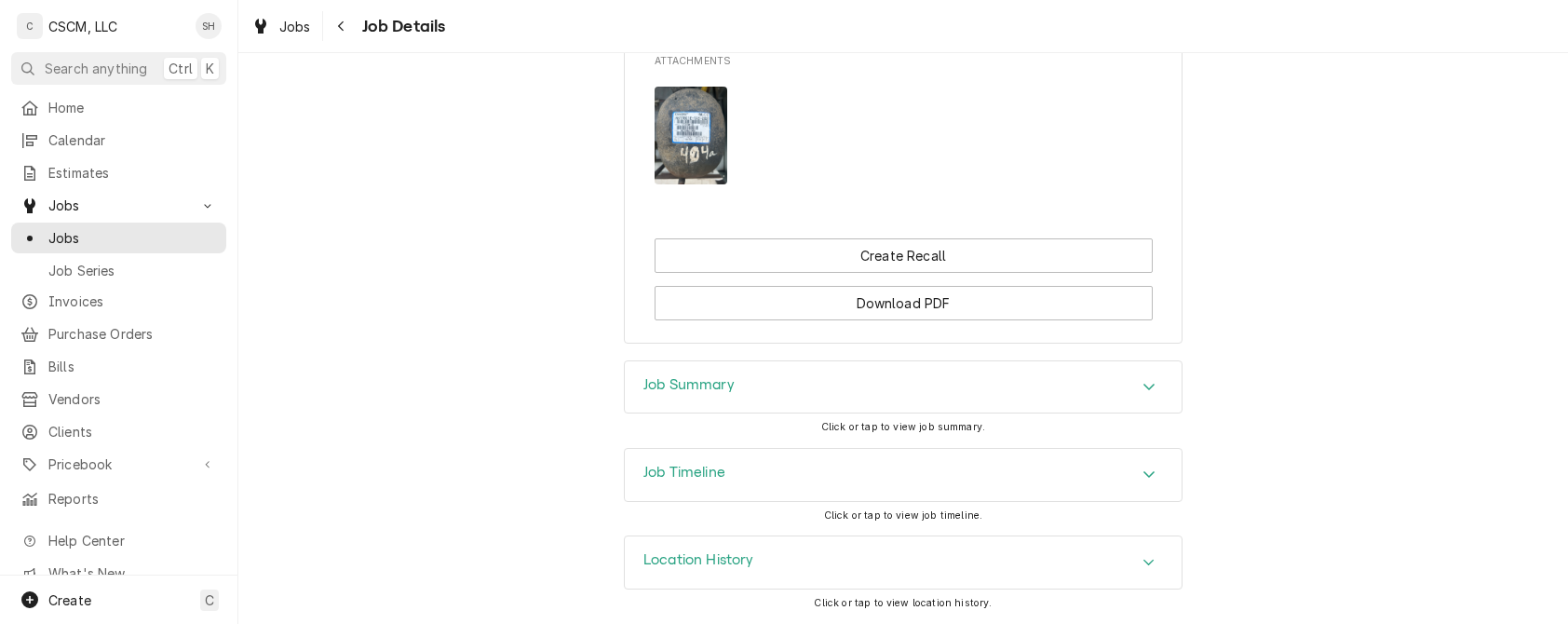
scroll to position [1727, 0]
click at [935, 487] on div "Job Timeline" at bounding box center [903, 474] width 557 height 52
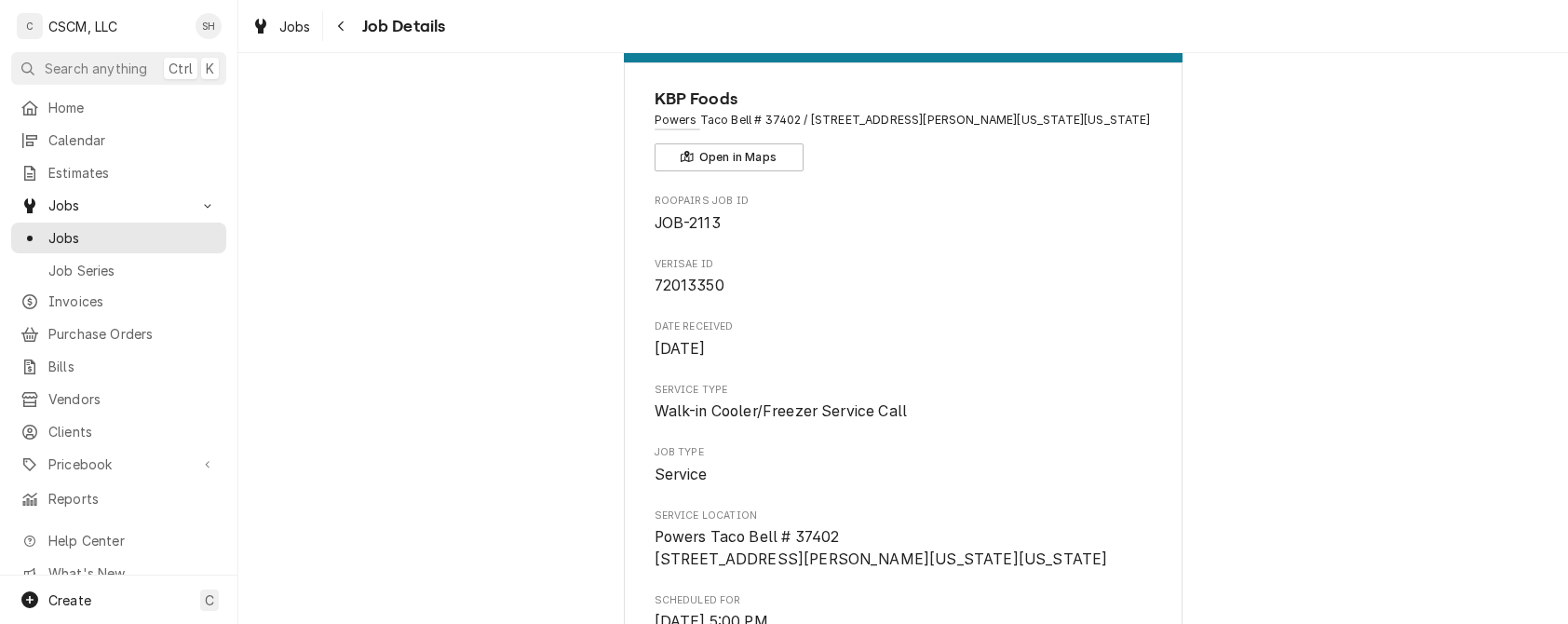
scroll to position [0, 0]
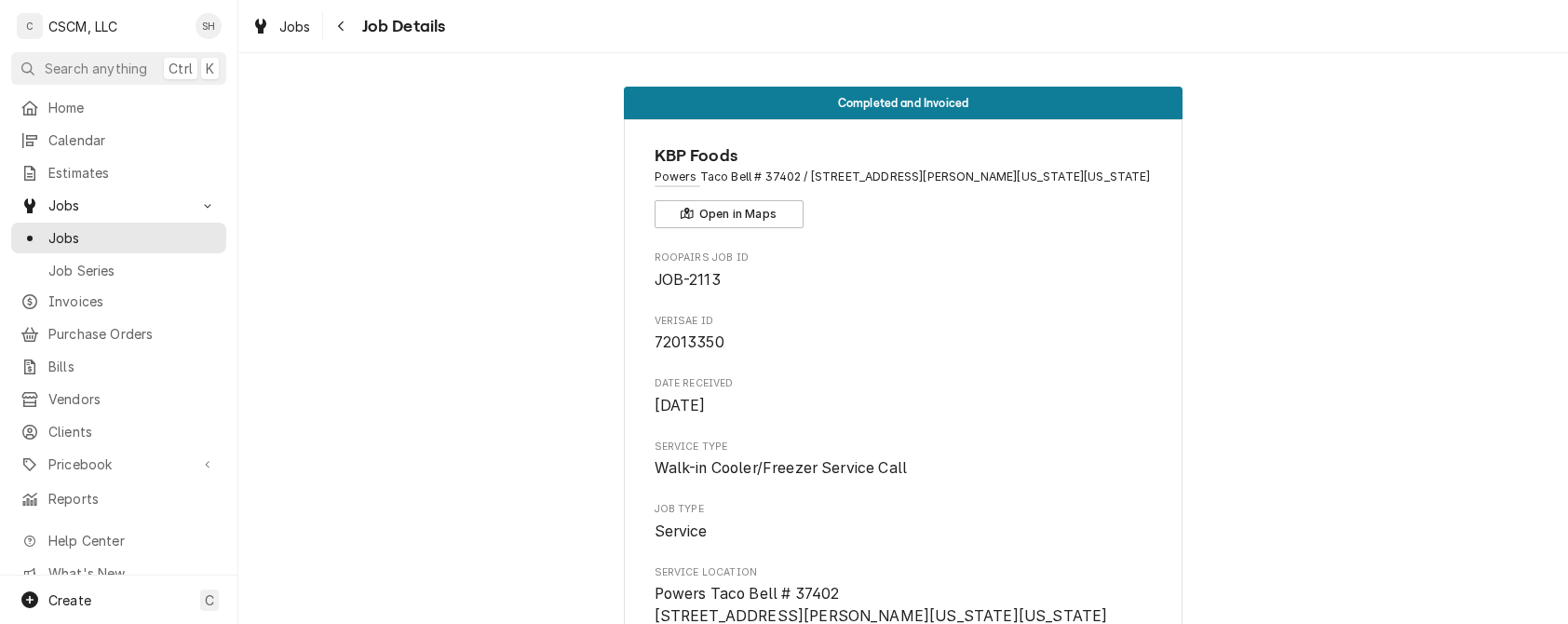
click at [339, 20] on icon "Navigate back" at bounding box center [341, 26] width 9 height 13
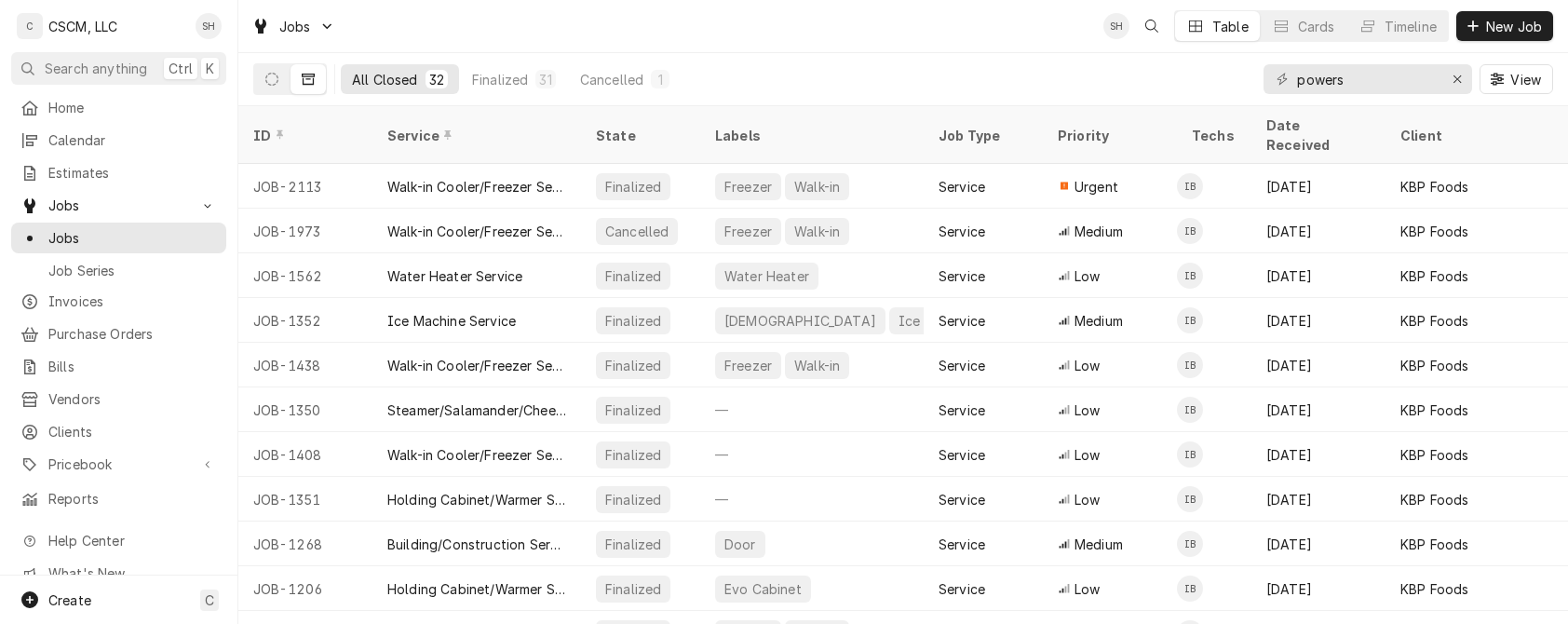
click at [272, 85] on icon "Dynamic Content Wrapper" at bounding box center [271, 79] width 13 height 13
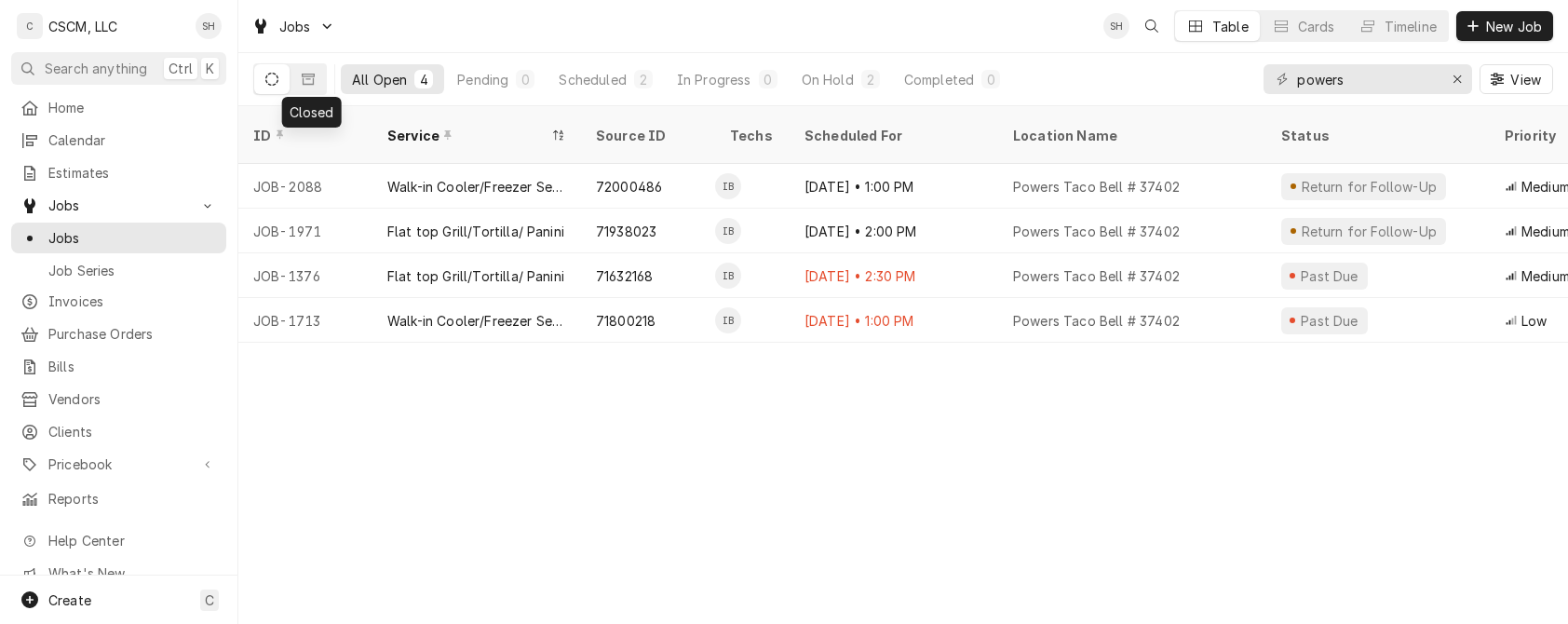
click at [307, 88] on button "Dynamic Content Wrapper" at bounding box center [308, 79] width 35 height 30
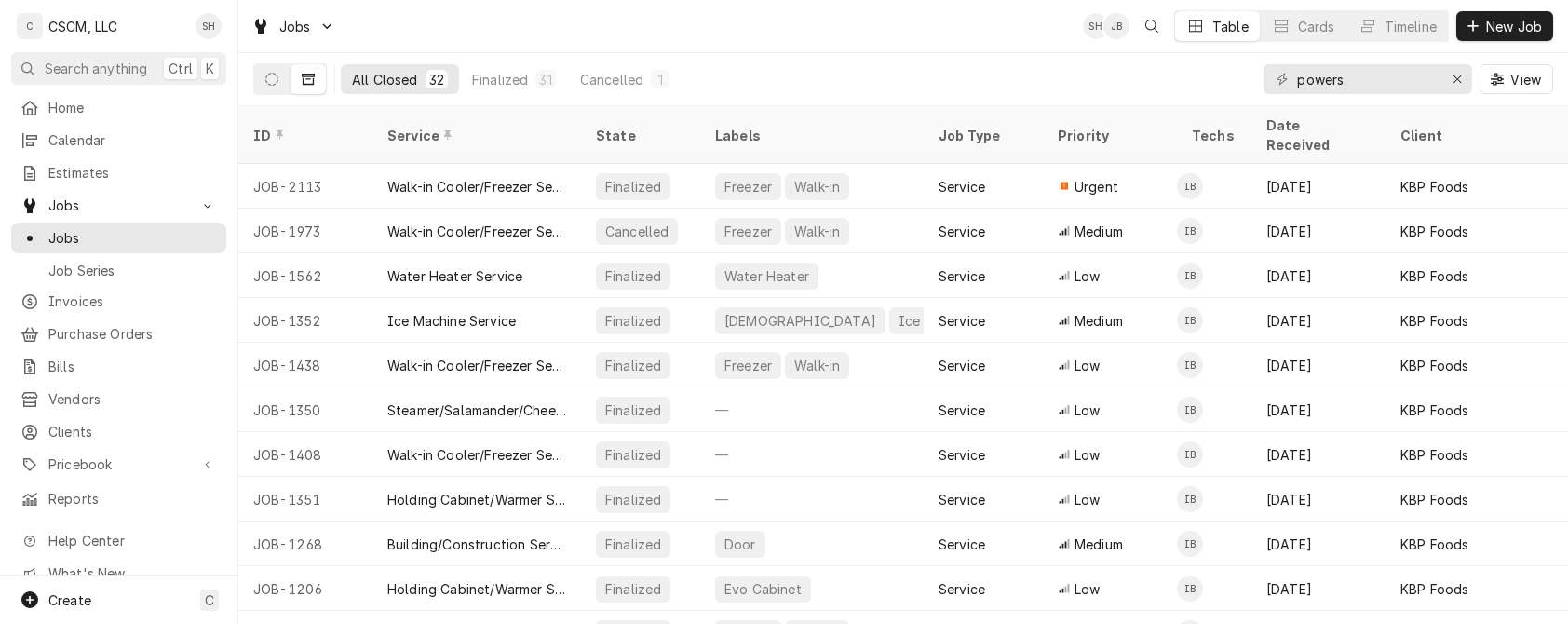
click at [265, 89] on button "Dynamic Content Wrapper" at bounding box center [271, 79] width 35 height 30
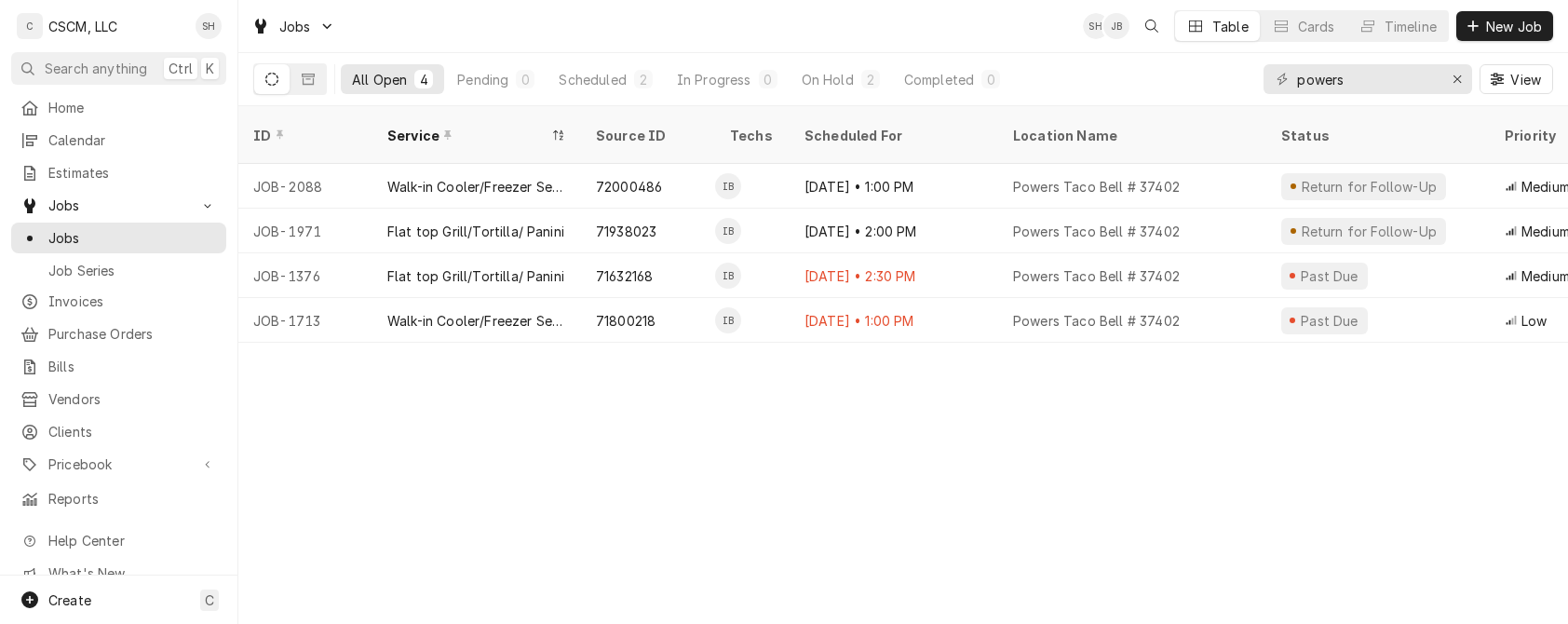
click at [317, 73] on button "Dynamic Content Wrapper" at bounding box center [308, 79] width 35 height 30
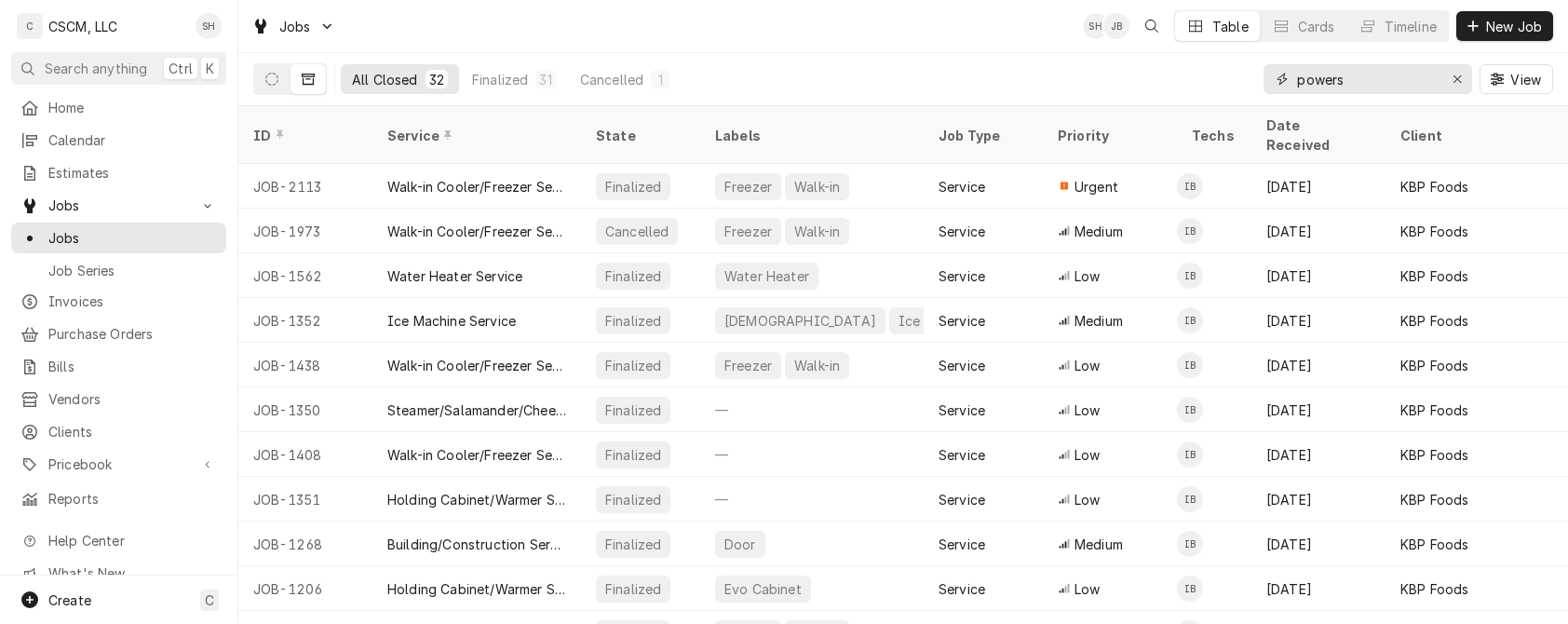
click at [1457, 73] on icon "Erase input" at bounding box center [1457, 79] width 10 height 13
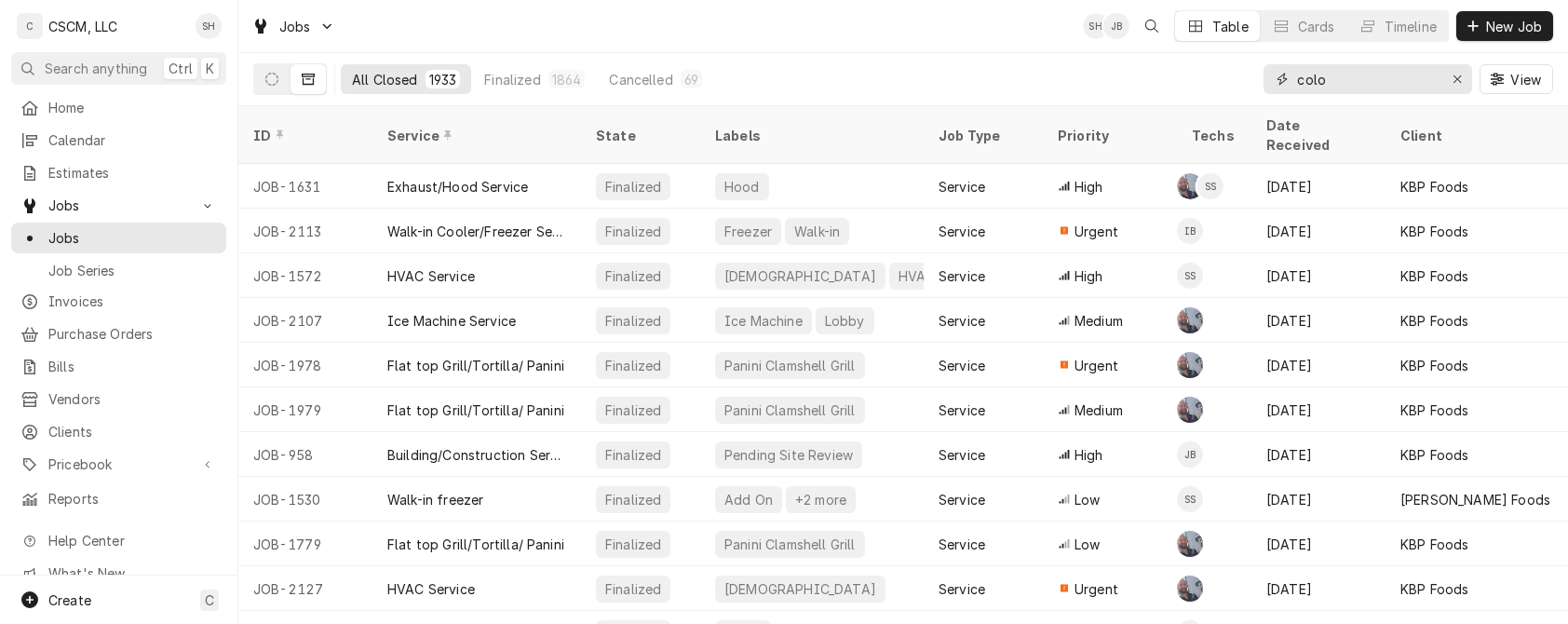
type input "color"
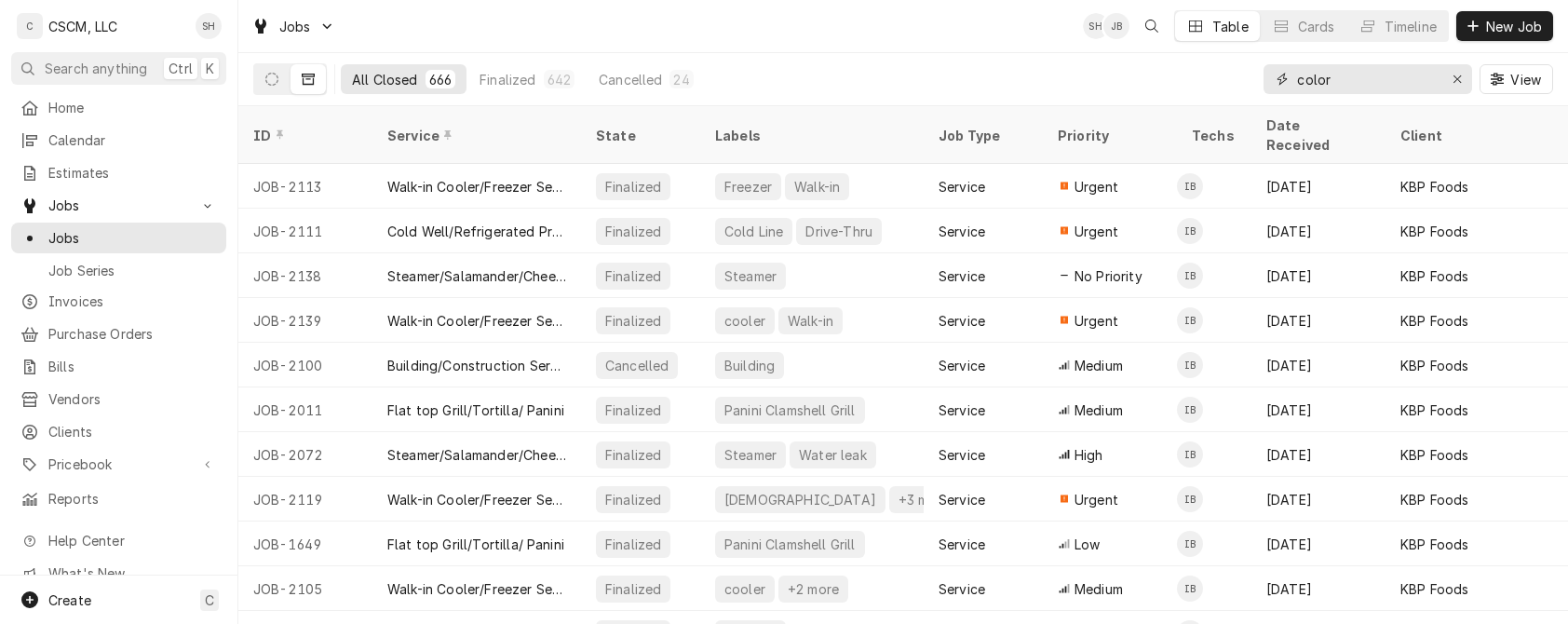
drag, startPoint x: 1343, startPoint y: 75, endPoint x: 1255, endPoint y: 74, distance: 88.0
click at [1255, 74] on div "All Closed 666 Finalized 642 Cancelled 24 color View" at bounding box center [902, 79] width 1299 height 52
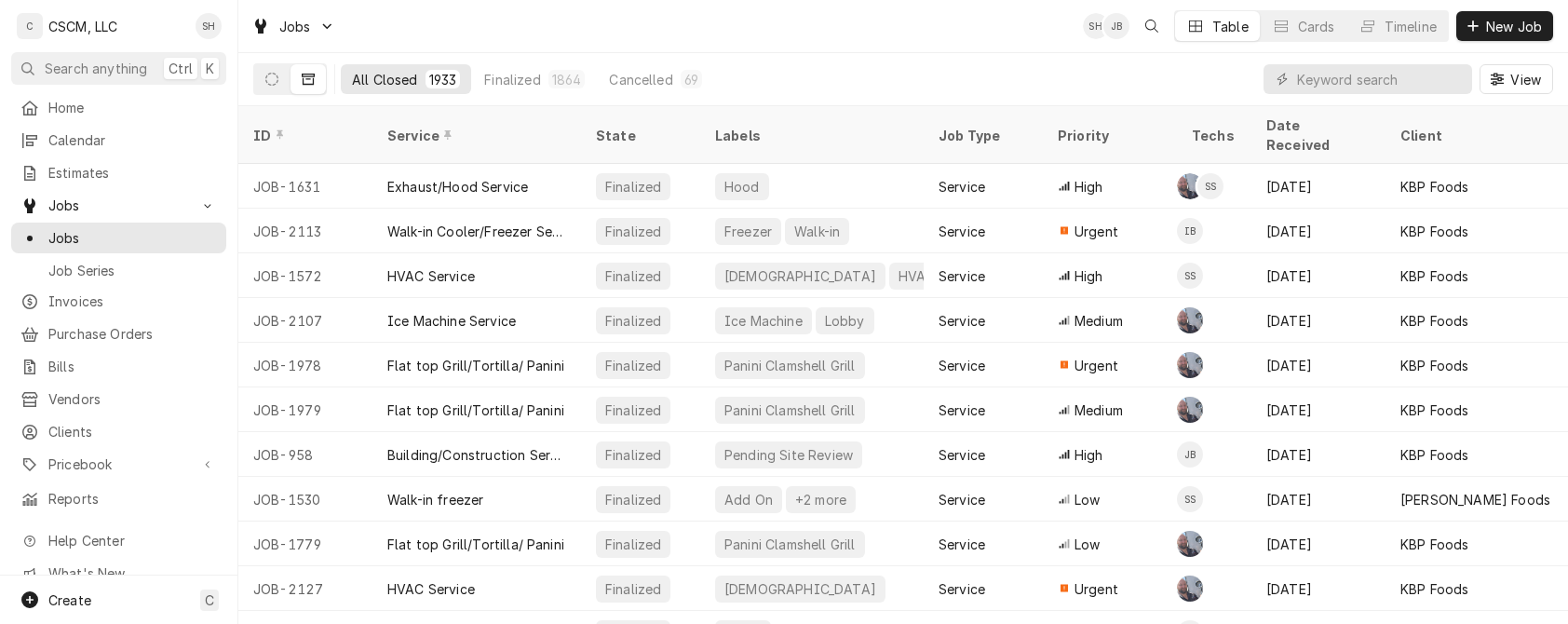
click at [281, 85] on button "Dynamic Content Wrapper" at bounding box center [271, 79] width 35 height 30
